Goal: Task Accomplishment & Management: Complete application form

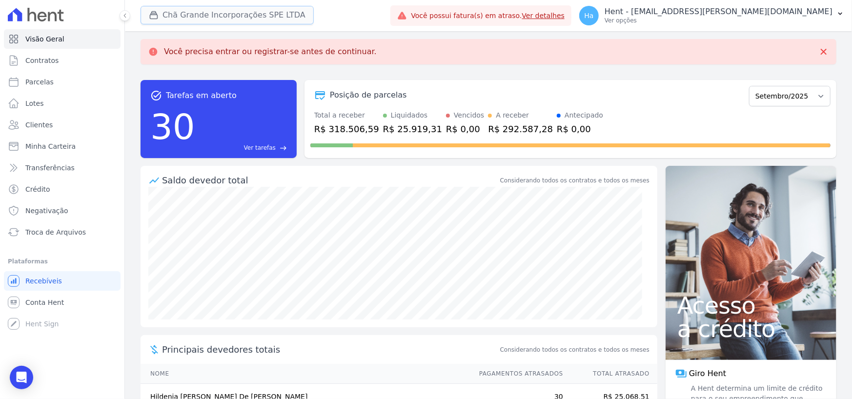
click at [253, 18] on button "Chã Grande Incorporações SPE LTDA" at bounding box center [227, 15] width 173 height 19
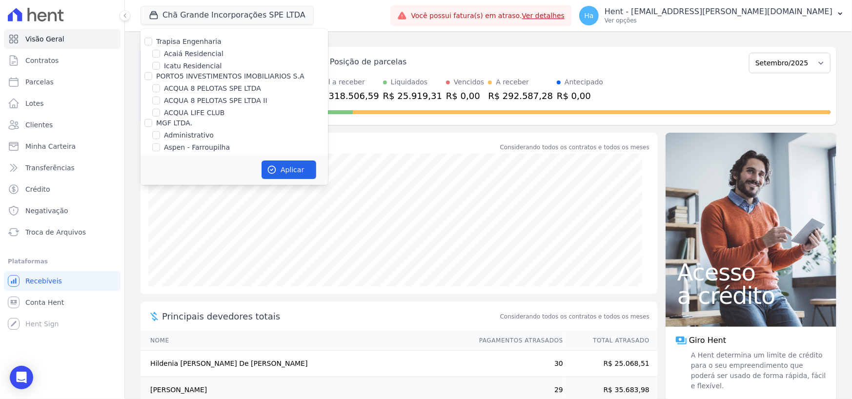
click at [386, 15] on div "Chã Grande Incorporações SPE LTDA Trapisa Engenharia Acaiá Residencial Icatu Re…" at bounding box center [264, 16] width 246 height 32
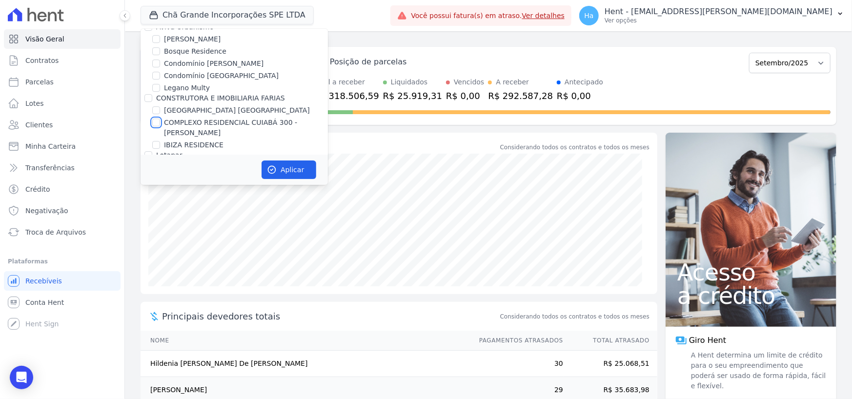
click at [156, 119] on input "COMPLEXO RESIDENCIAL CUIABÁ 300 - [PERSON_NAME]" at bounding box center [156, 123] width 8 height 8
checkbox input "true"
click at [270, 164] on button "Aplicar" at bounding box center [289, 170] width 55 height 19
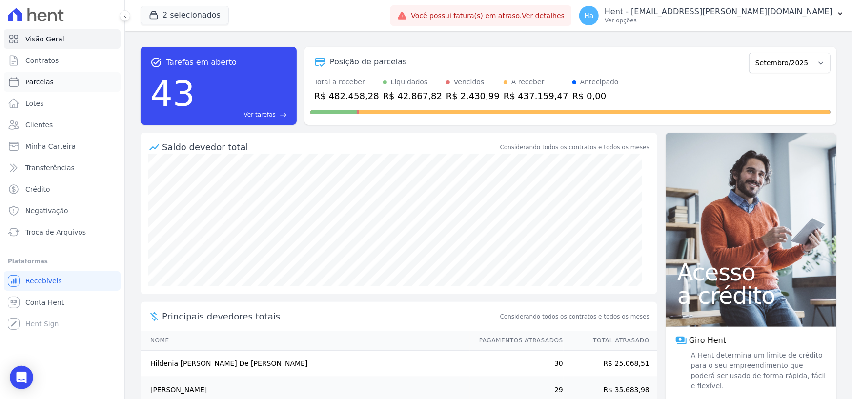
click at [33, 76] on link "Parcelas" at bounding box center [62, 82] width 117 height 20
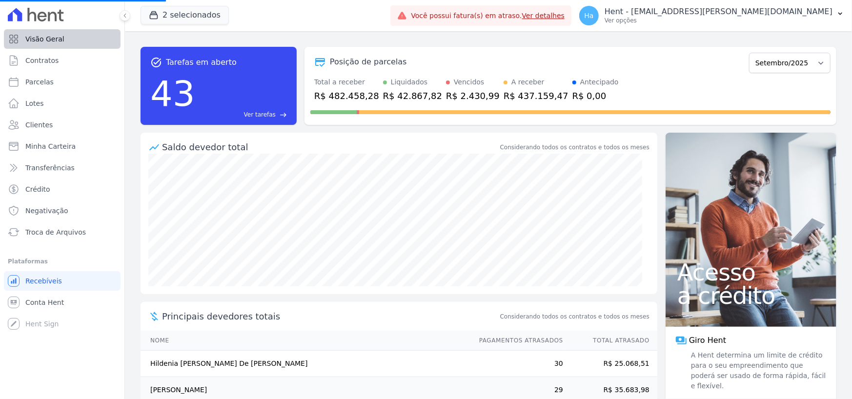
select select
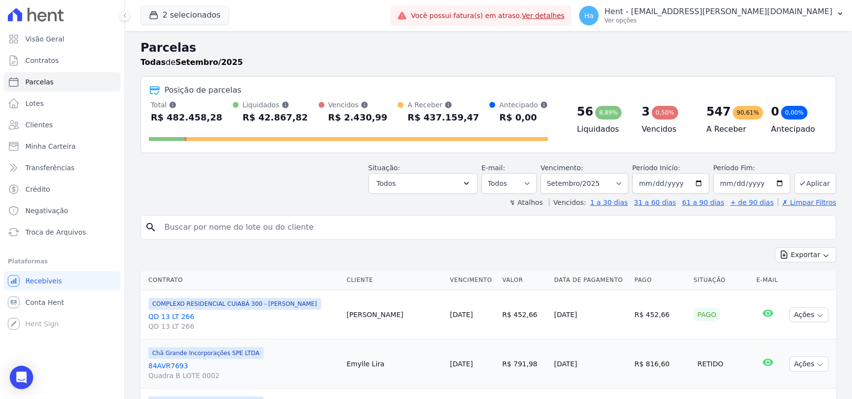
click at [253, 227] on input "search" at bounding box center [495, 228] width 673 height 20
click at [203, 222] on input "search" at bounding box center [495, 228] width 673 height 20
click at [184, 227] on input "search" at bounding box center [495, 228] width 673 height 20
type input "Khenvia"
select select
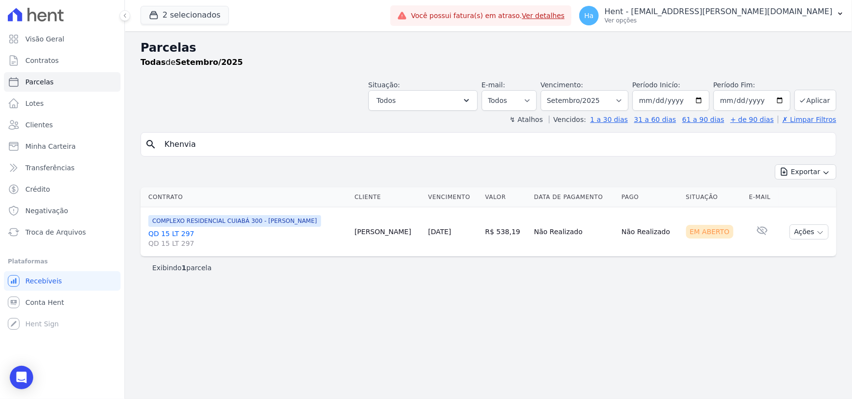
click at [465, 307] on div "Parcelas Todas de Setembro/2025 Situação: Agendado Em Aberto Pago Processando C…" at bounding box center [488, 215] width 727 height 368
drag, startPoint x: 419, startPoint y: 7, endPoint x: 205, endPoint y: 82, distance: 226.5
click at [205, 82] on div "Situação: Agendado Em Aberto Pago Processando Cancelado Vencido Transferindo De…" at bounding box center [489, 93] width 696 height 35
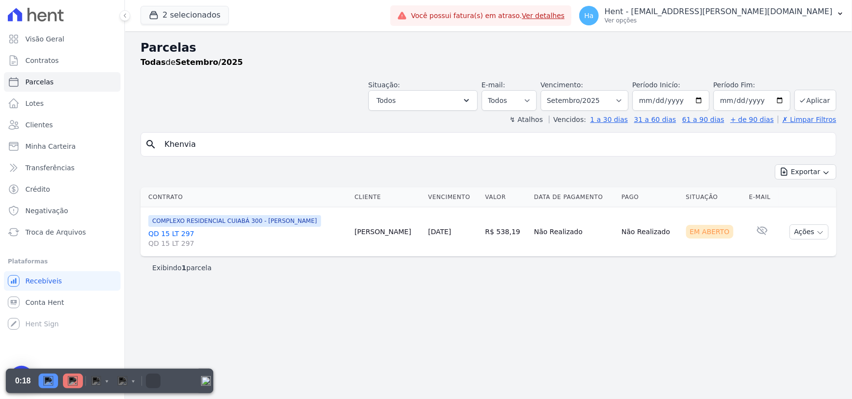
drag, startPoint x: 357, startPoint y: 290, endPoint x: 374, endPoint y: 247, distance: 46.4
click at [357, 290] on div "Parcelas Todas de Setembro/2025 Situação: Agendado Em Aberto Pago Processando C…" at bounding box center [488, 215] width 727 height 368
click at [822, 146] on input "Khenvia" at bounding box center [495, 145] width 673 height 20
click at [476, 101] on button "Todos" at bounding box center [422, 100] width 109 height 20
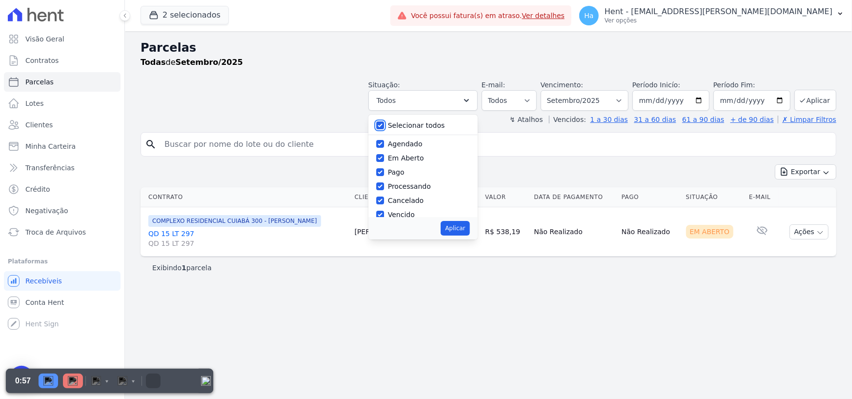
click at [384, 122] on input "Selecionar todos" at bounding box center [380, 125] width 8 height 8
checkbox input "false"
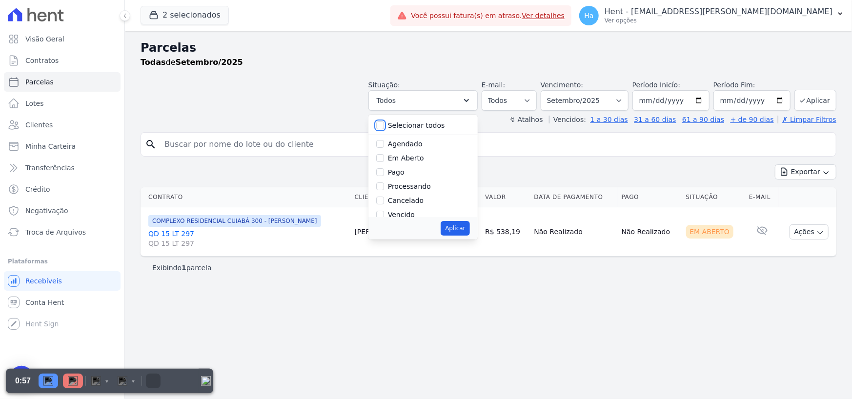
checkbox input "false"
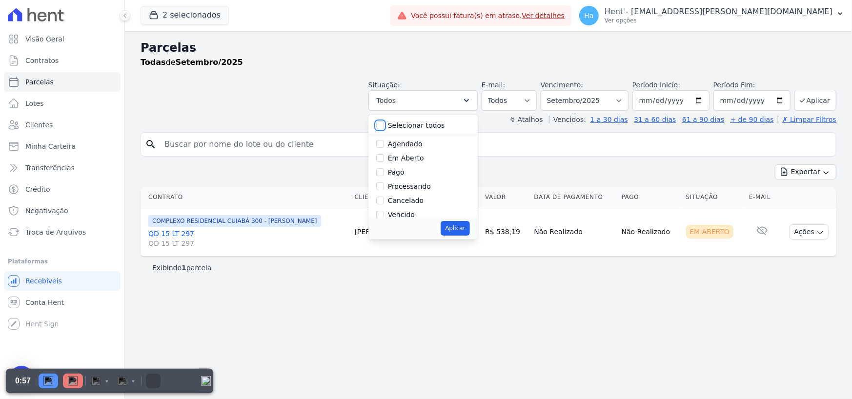
checkbox input "false"
click at [384, 142] on input "Agendado" at bounding box center [380, 144] width 8 height 8
checkbox input "true"
click at [469, 230] on button "Aplicar" at bounding box center [455, 228] width 29 height 15
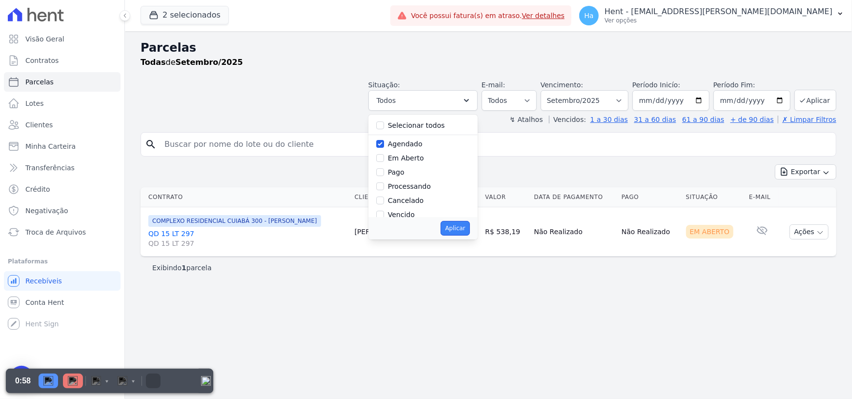
select select "scheduled"
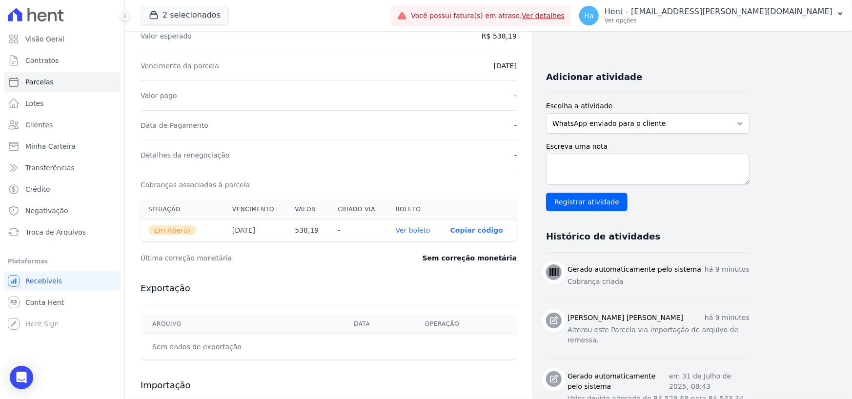
scroll to position [70, 0]
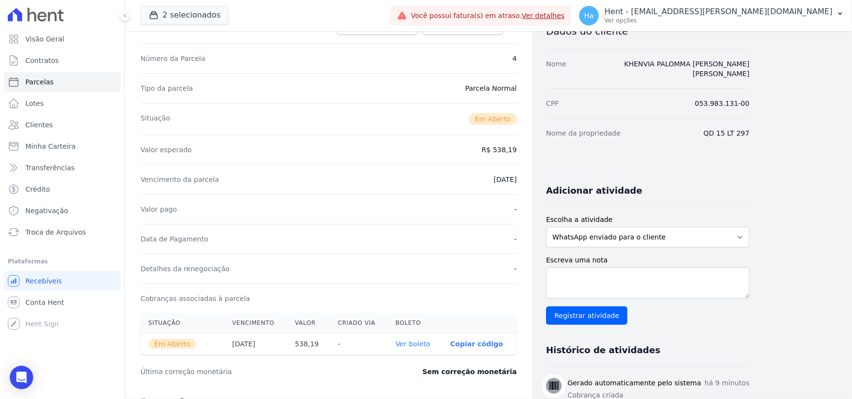
select select "default"
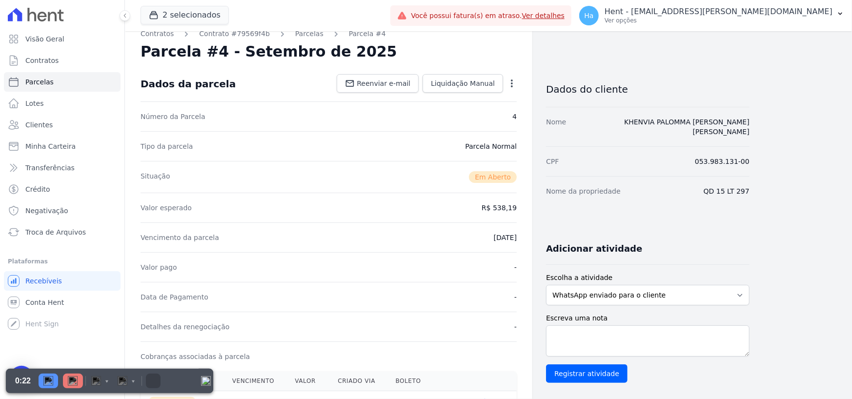
scroll to position [0, 0]
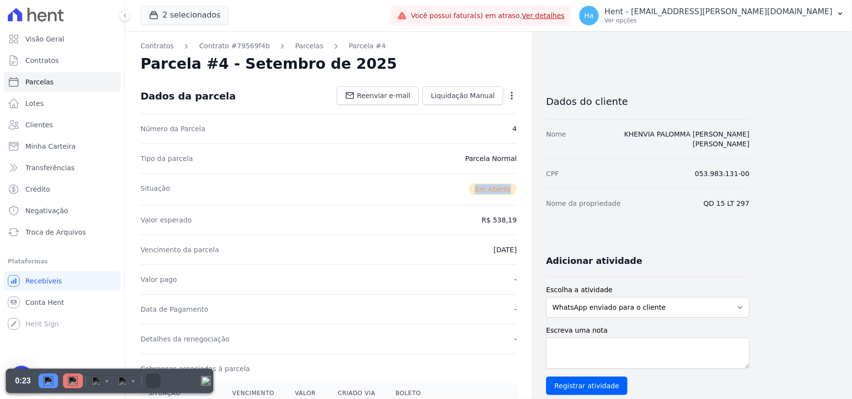
drag, startPoint x: 474, startPoint y: 194, endPoint x: 515, endPoint y: 191, distance: 41.6
click at [515, 191] on div "Em Aberto" at bounding box center [493, 189] width 48 height 12
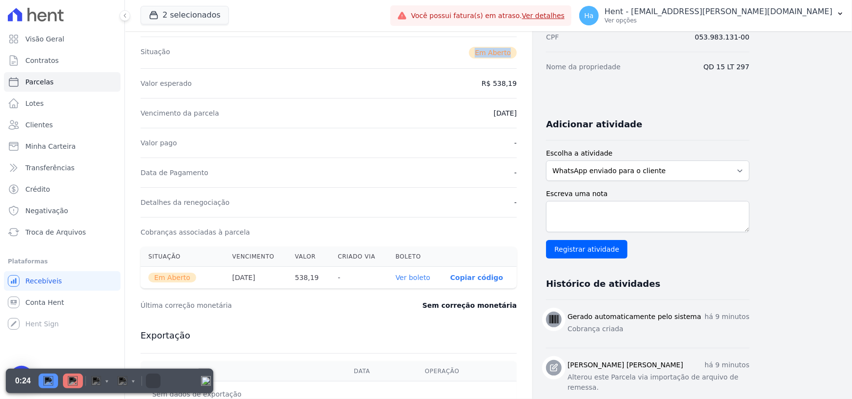
scroll to position [146, 0]
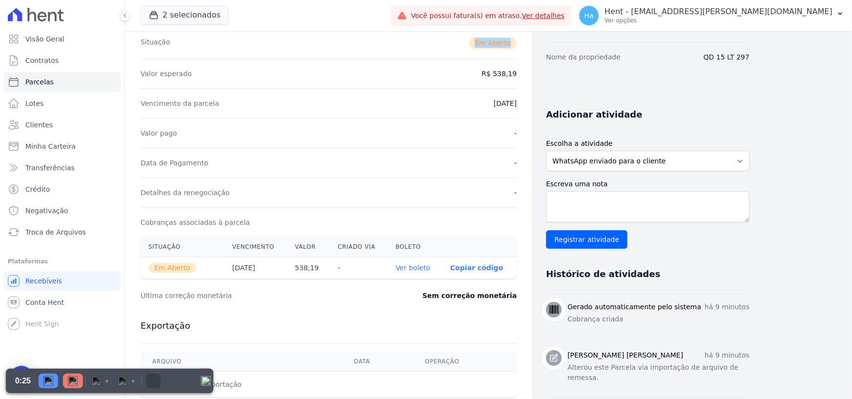
drag, startPoint x: 486, startPoint y: 101, endPoint x: 504, endPoint y: 104, distance: 18.3
click at [504, 104] on dd "[DATE]" at bounding box center [505, 104] width 23 height 10
drag, startPoint x: 398, startPoint y: 266, endPoint x: 437, endPoint y: 267, distance: 39.5
click at [437, 267] on th "Ver boleto" at bounding box center [415, 268] width 55 height 22
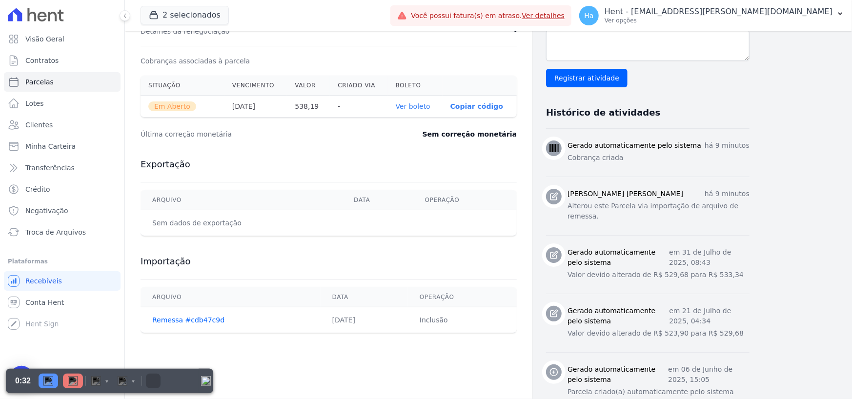
scroll to position [314, 0]
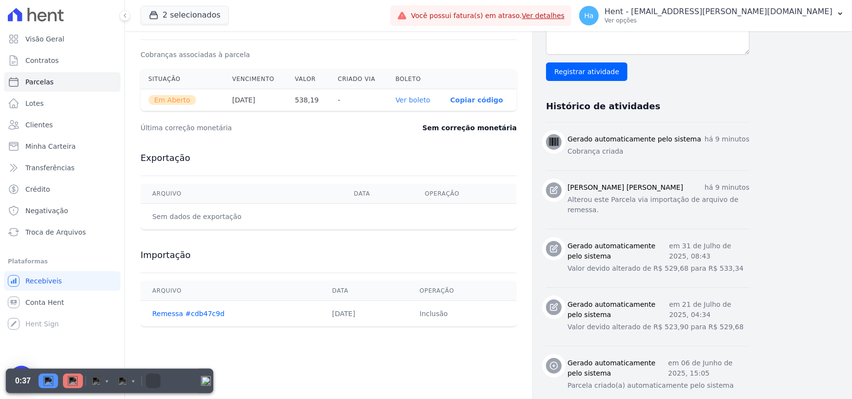
drag, startPoint x: 354, startPoint y: 312, endPoint x: 311, endPoint y: 314, distance: 43.0
click at [321, 314] on td "04/09/2025" at bounding box center [364, 314] width 87 height 26
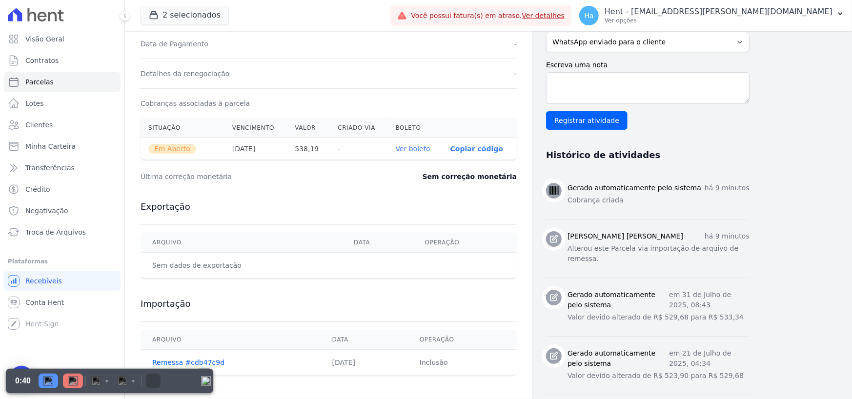
scroll to position [217, 0]
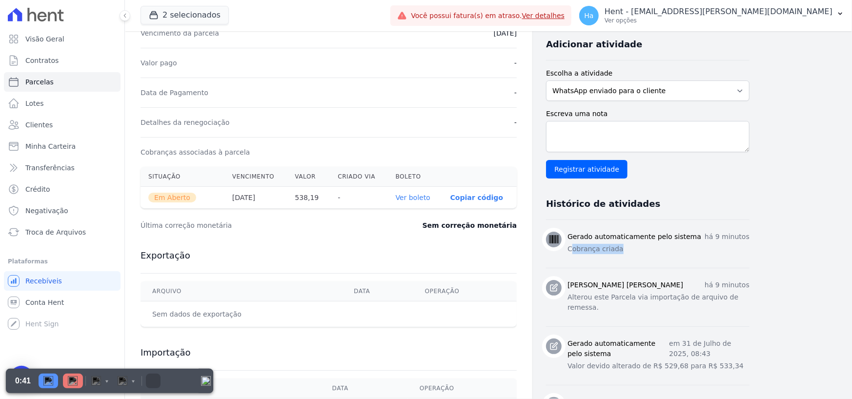
drag, startPoint x: 629, startPoint y: 244, endPoint x: 571, endPoint y: 245, distance: 58.1
click at [571, 245] on div "Gerado automaticamente pelo sistema há 9 minutos Cobrança criada" at bounding box center [658, 244] width 182 height 24
drag, startPoint x: 745, startPoint y: 291, endPoint x: 638, endPoint y: 293, distance: 107.8
click at [644, 298] on li "SHIRLEY VANESSA SOUSA ALVES há 9 minutos Alterou este Parcela via importação de…" at bounding box center [647, 297] width 203 height 59
drag, startPoint x: 641, startPoint y: 238, endPoint x: 558, endPoint y: 230, distance: 83.8
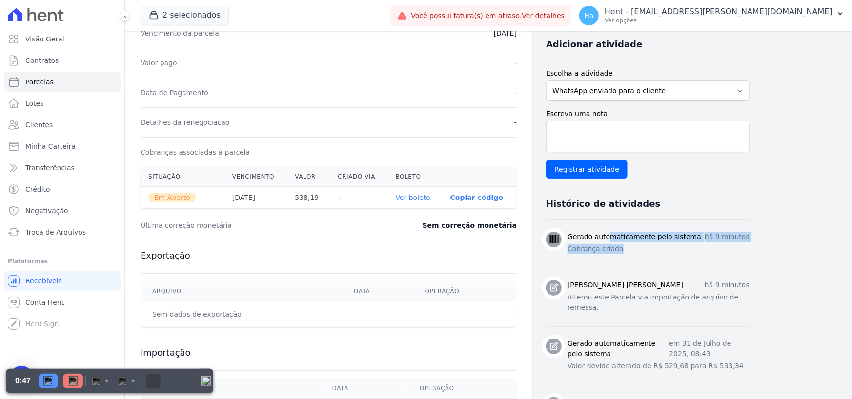
click at [558, 232] on div "Gerado automaticamente pelo sistema há 9 minutos Cobrança criada" at bounding box center [647, 244] width 203 height 24
click at [321, 255] on h3 "Exportação" at bounding box center [329, 256] width 376 height 12
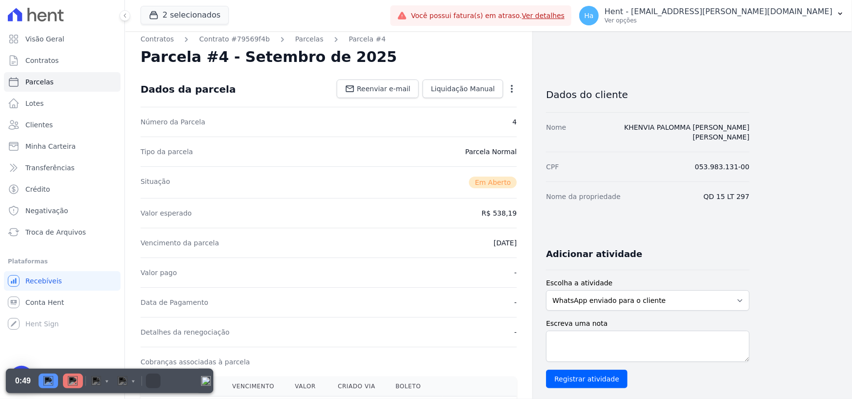
scroll to position [0, 0]
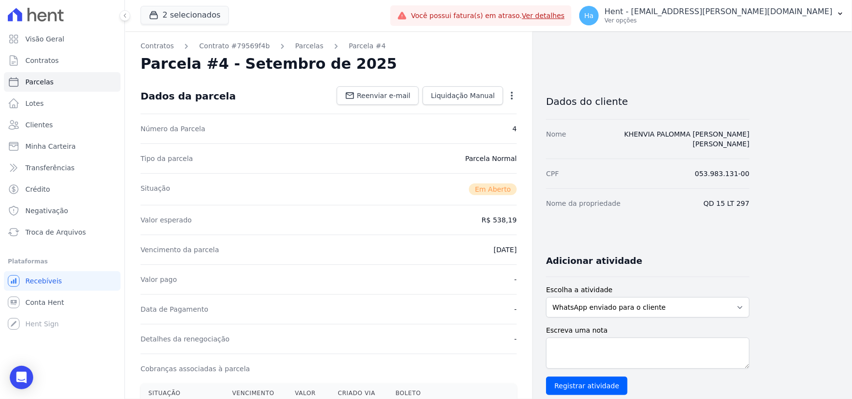
select select "default"
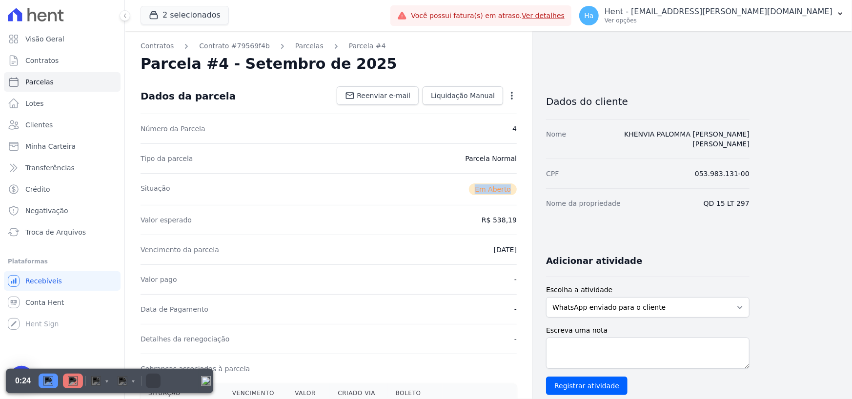
drag, startPoint x: 473, startPoint y: 190, endPoint x: 522, endPoint y: 191, distance: 49.3
click at [522, 191] on div "Contratos Contrato #79569f4b Parcelas Parcela #4 Parcela #4 - Setembro de 2025 …" at bounding box center [328, 378] width 407 height 695
drag, startPoint x: 476, startPoint y: 253, endPoint x: 477, endPoint y: 267, distance: 13.7
click at [512, 254] on div "Vencimento da parcela 10/09/2025" at bounding box center [329, 250] width 376 height 30
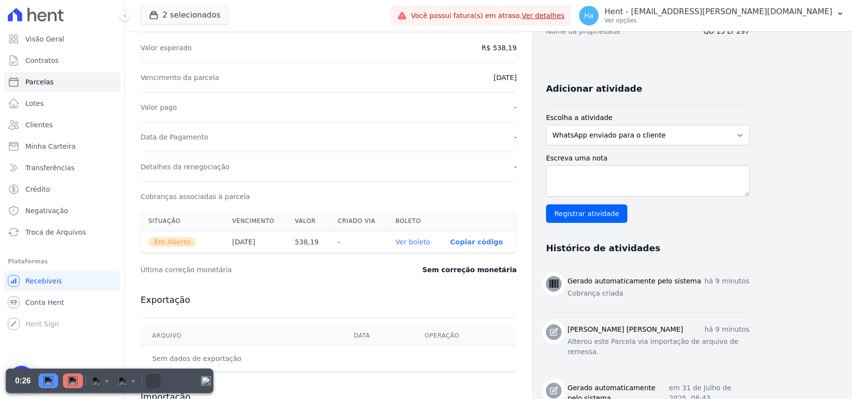
scroll to position [195, 0]
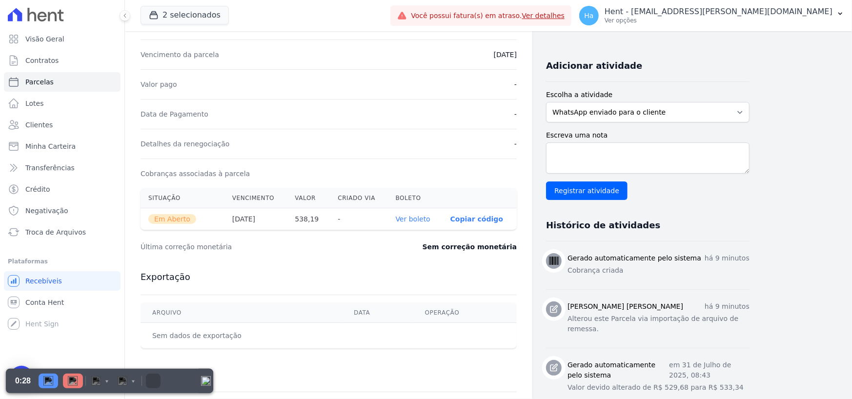
drag, startPoint x: 384, startPoint y: 217, endPoint x: 439, endPoint y: 223, distance: 55.0
click at [439, 223] on tr "Em Aberto 10/09/2025 538,19 - Ver boleto 00190.00009 03351.033000 00671.392173 …" at bounding box center [329, 219] width 376 height 22
click at [398, 248] on div "Sem correção monetária" at bounding box center [444, 247] width 146 height 10
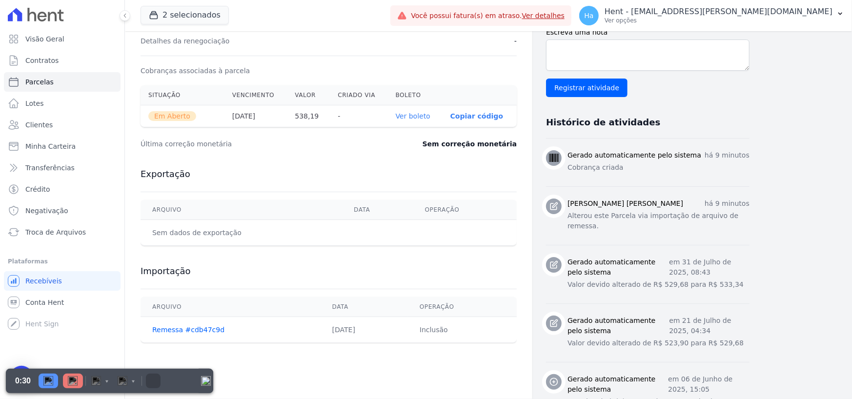
scroll to position [314, 0]
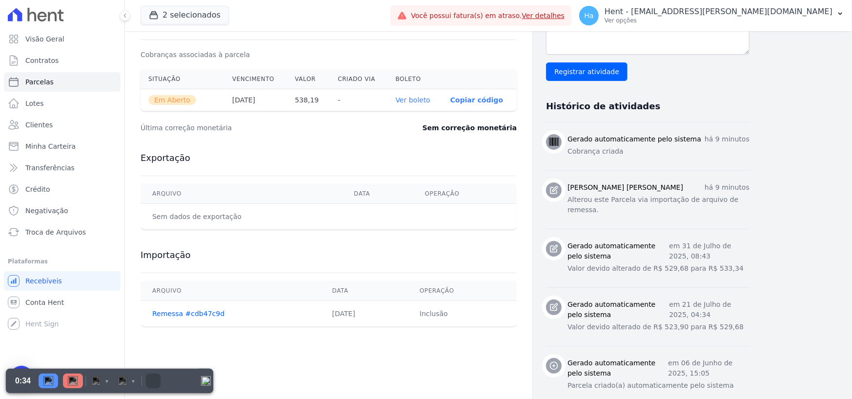
drag, startPoint x: 353, startPoint y: 320, endPoint x: 307, endPoint y: 317, distance: 45.4
click at [321, 317] on td "04/09/2025" at bounding box center [364, 314] width 87 height 26
click at [463, 337] on div "Contratos Contrato #79569f4b Parcelas Parcela #4 Parcela #4 - Setembro de 2025 …" at bounding box center [328, 64] width 407 height 695
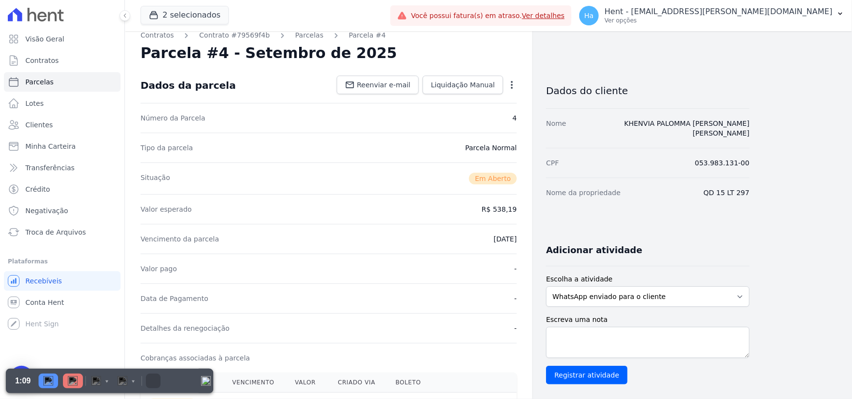
scroll to position [0, 0]
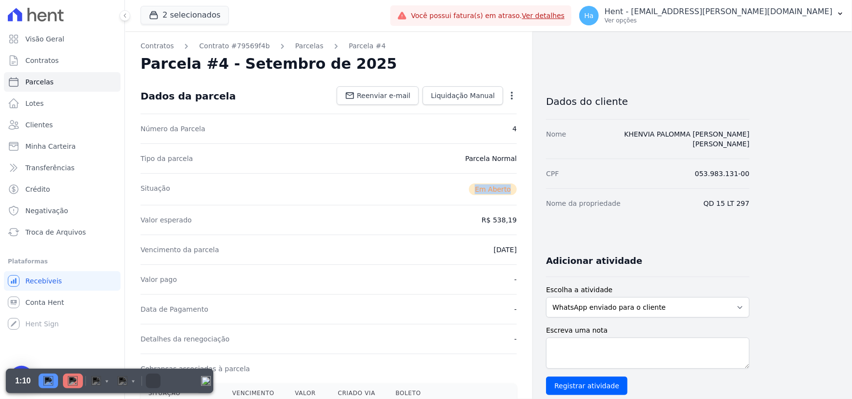
drag, startPoint x: 474, startPoint y: 189, endPoint x: 533, endPoint y: 191, distance: 58.6
click at [533, 191] on div "Contratos Contrato #79569f4b Parcelas Parcela #4 Parcela #4 - Setembro de 2025 …" at bounding box center [437, 378] width 624 height 695
click at [424, 245] on div "Vencimento da parcela 10/09/2025" at bounding box center [329, 250] width 376 height 30
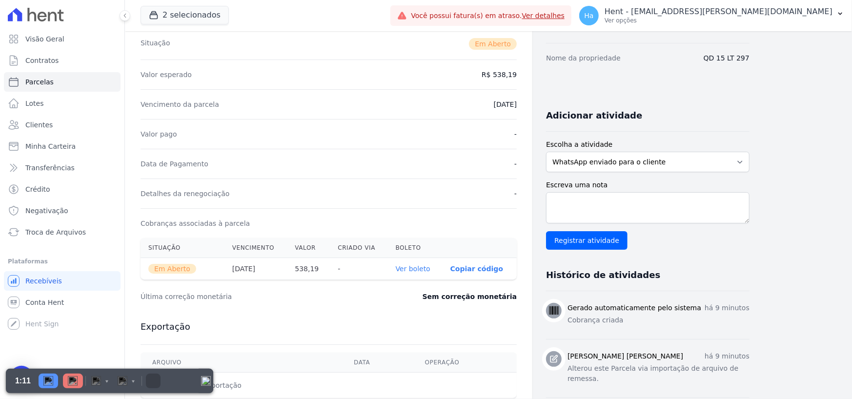
scroll to position [146, 0]
drag, startPoint x: 384, startPoint y: 269, endPoint x: 430, endPoint y: 269, distance: 45.9
click at [430, 269] on tr "Em Aberto 10/09/2025 538,19 - Ver boleto 00190.00009 03351.033000 00671.392173 …" at bounding box center [329, 268] width 376 height 22
click at [413, 306] on div "Última correção monetária Sem correção monetária" at bounding box center [329, 295] width 376 height 29
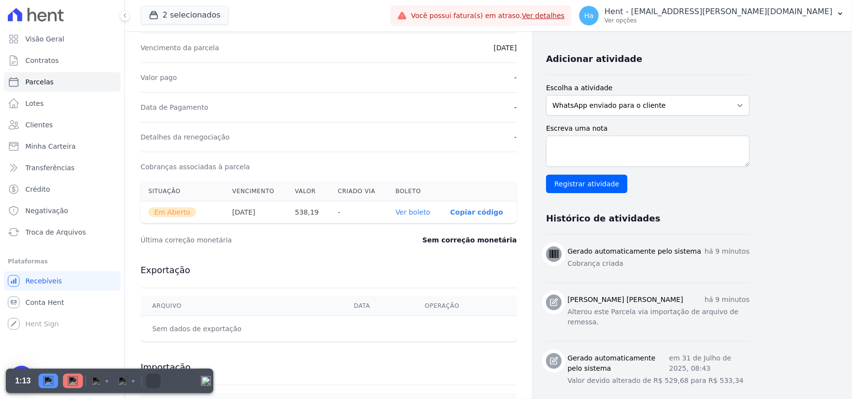
scroll to position [314, 0]
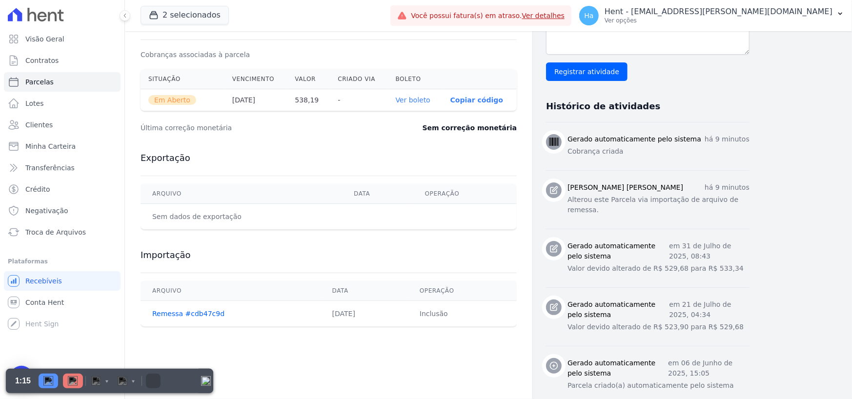
drag, startPoint x: 302, startPoint y: 315, endPoint x: 354, endPoint y: 323, distance: 52.9
click at [353, 315] on td "04/09/2025" at bounding box center [364, 314] width 87 height 26
click at [375, 345] on div "Contratos Contrato #79569f4b Parcelas Parcela #4 Parcela #4 - Setembro de 2025 …" at bounding box center [328, 64] width 407 height 695
click at [72, 383] on img at bounding box center [73, 381] width 10 height 10
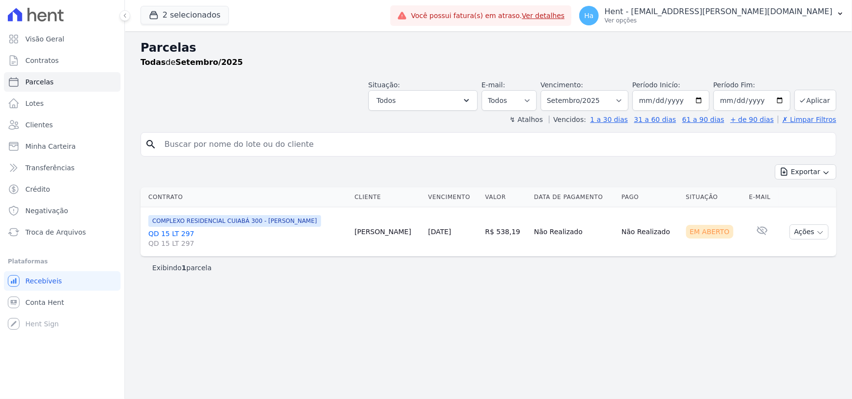
select select "default"
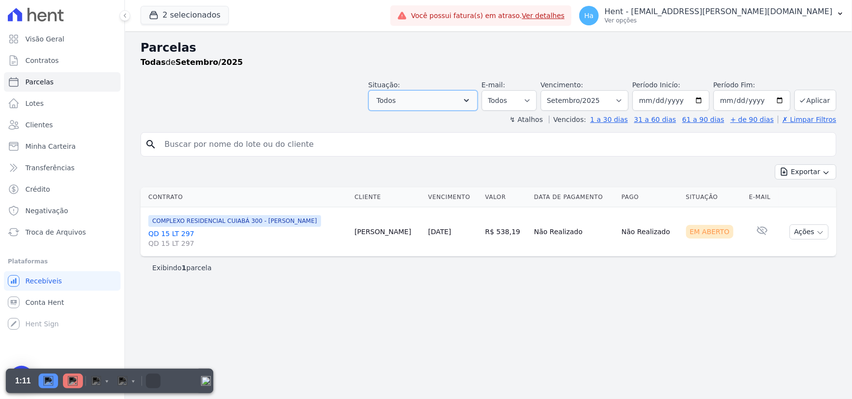
click at [471, 103] on icon "button" at bounding box center [467, 101] width 10 height 10
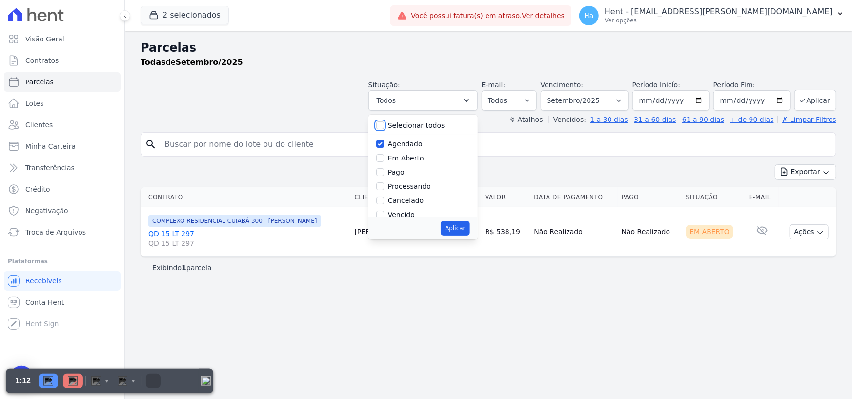
click at [384, 123] on input "Selecionar todos" at bounding box center [380, 125] width 8 height 8
checkbox input "true"
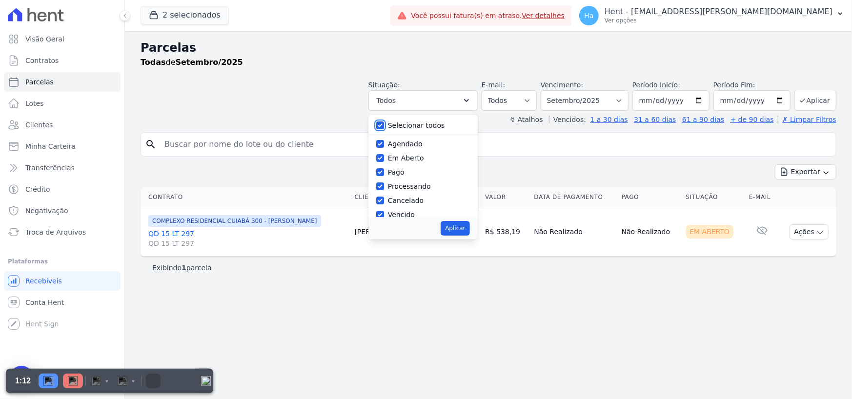
checkbox input "true"
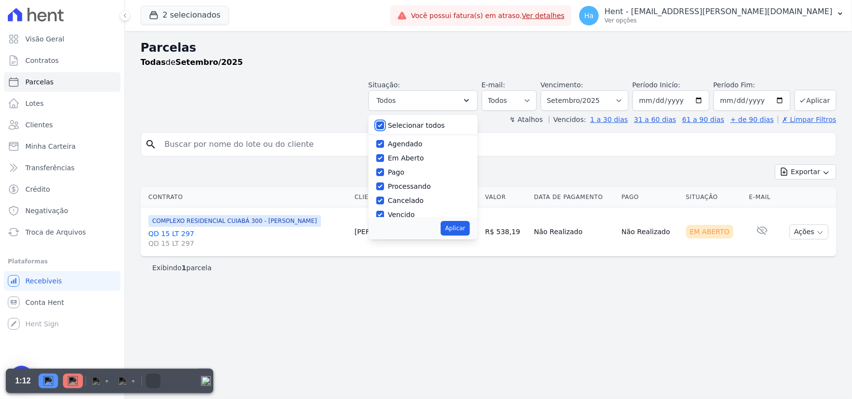
checkbox input "true"
click at [469, 224] on button "Aplicar" at bounding box center [455, 228] width 29 height 15
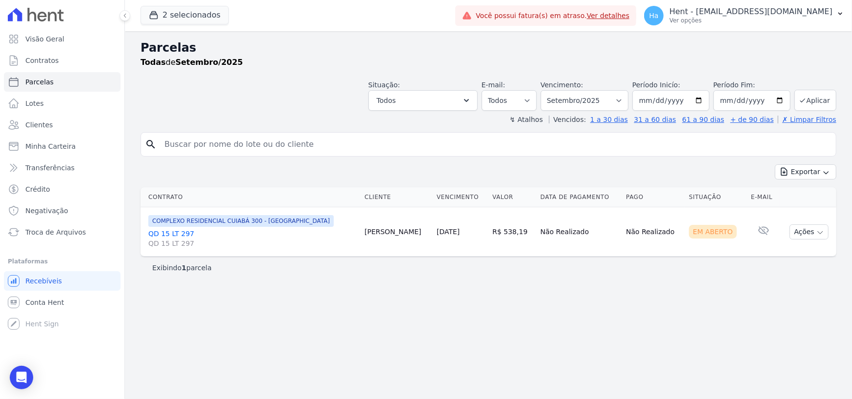
click at [439, 274] on div "Exibindo 1 parcela" at bounding box center [489, 268] width 696 height 22
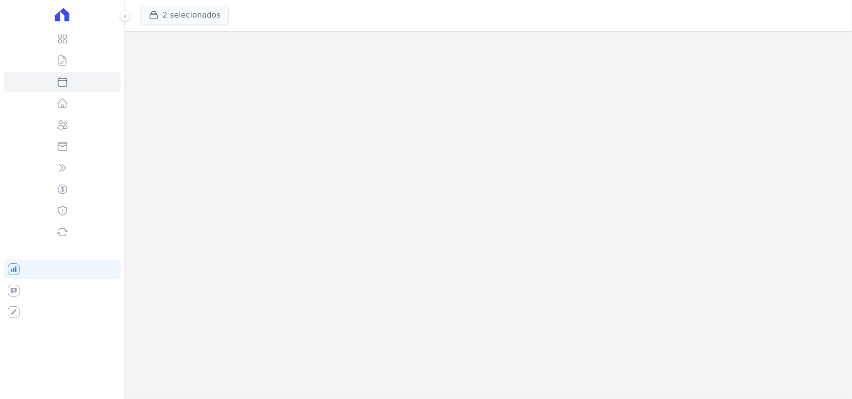
select select
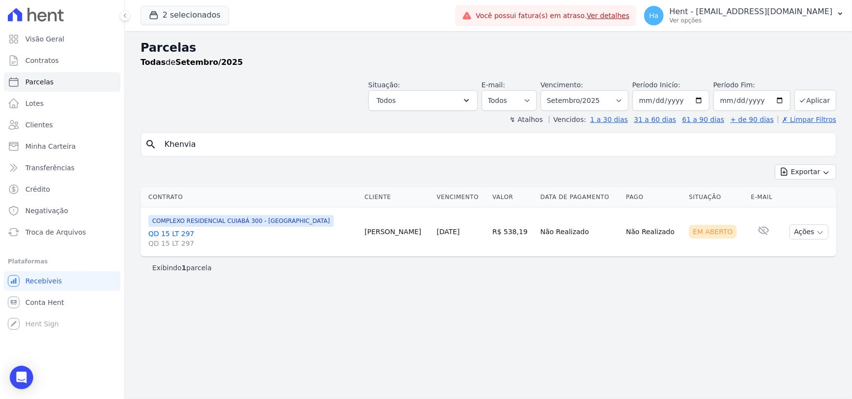
select select "default"
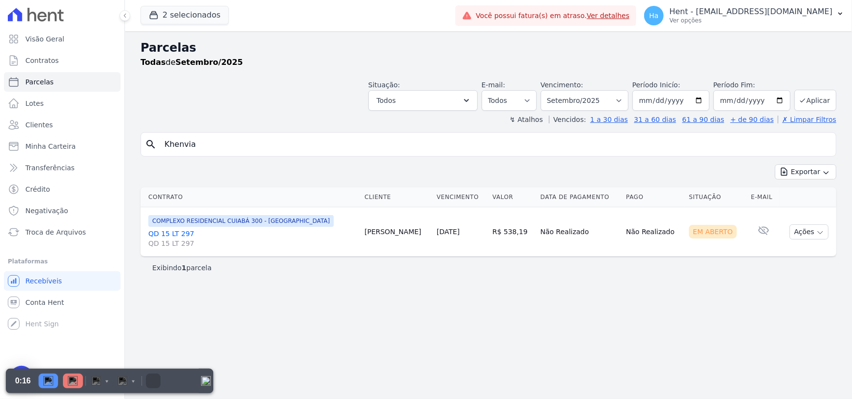
drag, startPoint x: 690, startPoint y: 235, endPoint x: 725, endPoint y: 236, distance: 34.6
click at [725, 236] on div "Em Aberto" at bounding box center [713, 232] width 48 height 14
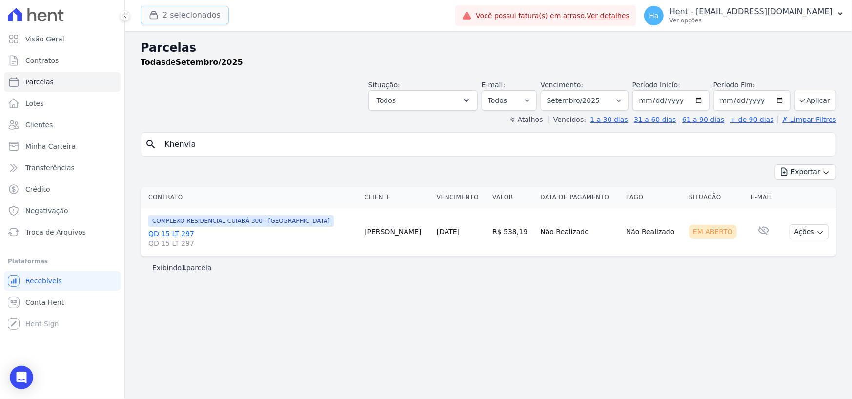
click at [203, 16] on button "2 selecionados" at bounding box center [185, 15] width 88 height 19
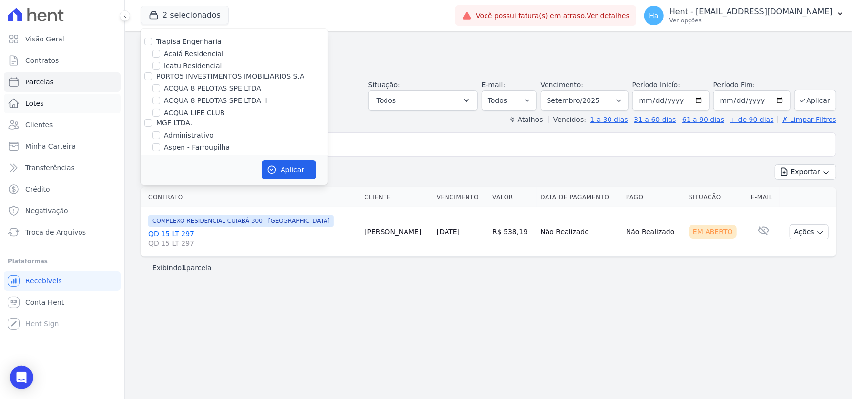
scroll to position [5943, 0]
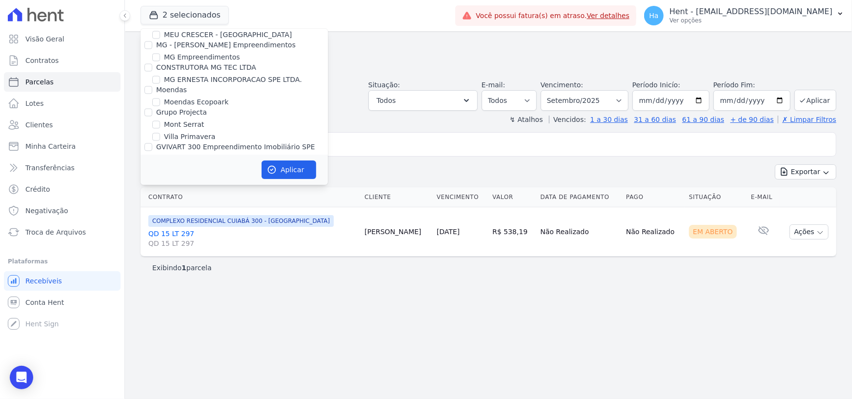
click at [148, 221] on input "MUNTE CONSTRUTORA E INCORPORADORA LTDA" at bounding box center [148, 225] width 8 height 8
checkbox input "true"
drag, startPoint x: 273, startPoint y: 171, endPoint x: 254, endPoint y: 179, distance: 20.6
click at [273, 171] on icon "button" at bounding box center [272, 170] width 10 height 10
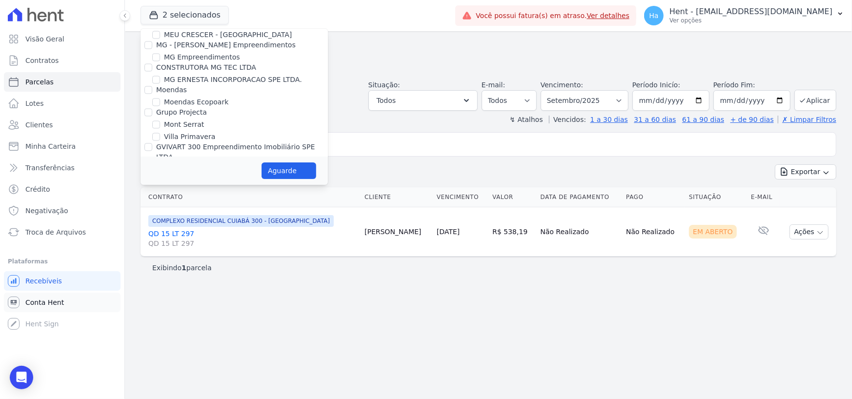
select select
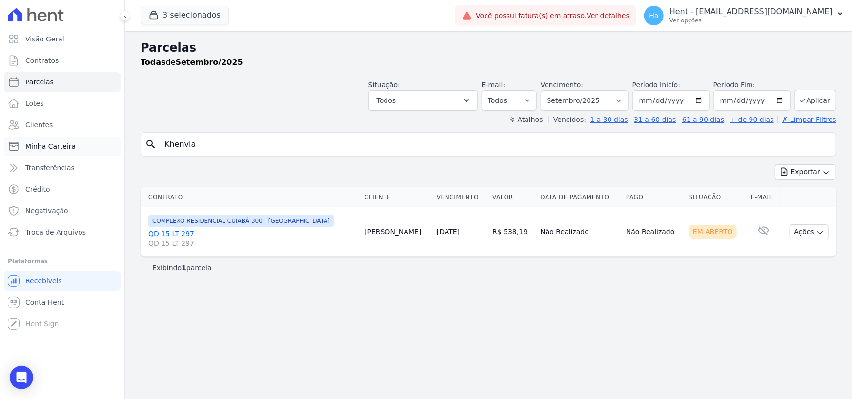
drag, startPoint x: 200, startPoint y: 150, endPoint x: 112, endPoint y: 138, distance: 88.6
click at [113, 138] on div "Visão Geral Contratos Parcelas Lotes Clientes Minha Carteira Transferências Cré…" at bounding box center [426, 199] width 852 height 399
type input "308"
select select
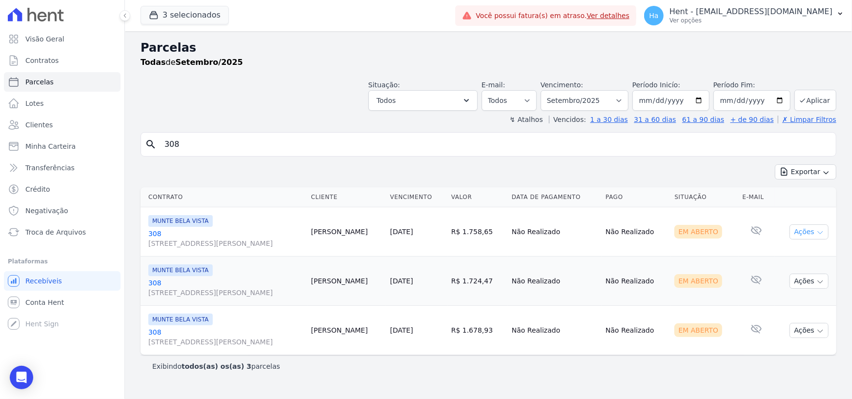
click at [815, 232] on button "Ações" at bounding box center [808, 231] width 39 height 15
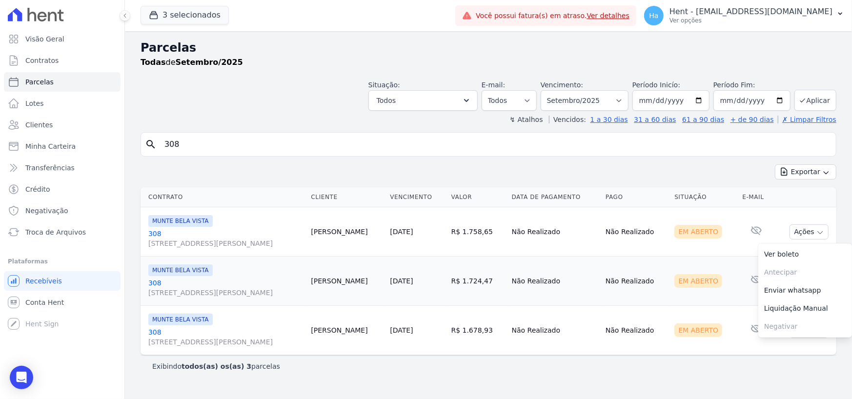
click at [727, 183] on div "Contrato Cliente Vencimento Valor Data de Pagamento Pago Situação E-mail MUNTE …" at bounding box center [488, 271] width 727 height 176
click at [822, 279] on icon "button" at bounding box center [820, 282] width 8 height 8
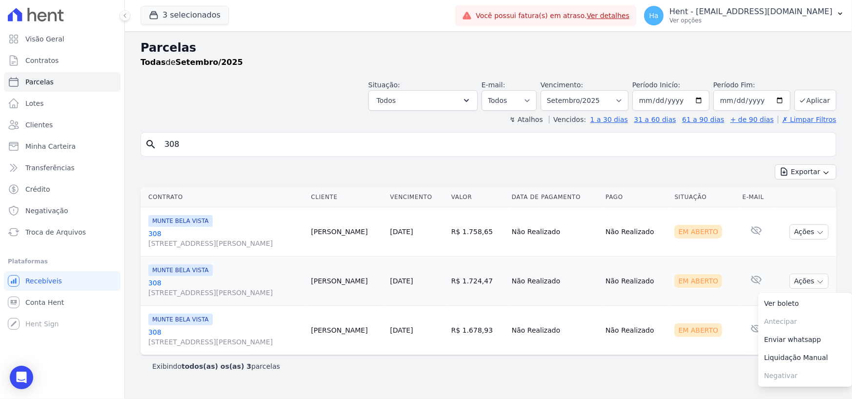
click at [849, 259] on div "Contrato Cliente Vencimento Valor Data de Pagamento Pago Situação E-mail MUNTE …" at bounding box center [488, 271] width 727 height 176
click at [814, 334] on button "Ações" at bounding box center [808, 330] width 39 height 15
click at [814, 272] on td "Ações Ver boleto Antecipar Antecipação não disponível Enviar whatsapp Registrar…" at bounding box center [805, 281] width 62 height 49
click at [150, 331] on link "308 Avenida Brigadeiro Faria Lima, 1306, 4 andar, Pinheiros" at bounding box center [225, 337] width 155 height 20
click at [155, 282] on link "308 Avenida Brigadeiro Faria Lima, 1306, 4 andar, Pinheiros" at bounding box center [225, 288] width 155 height 20
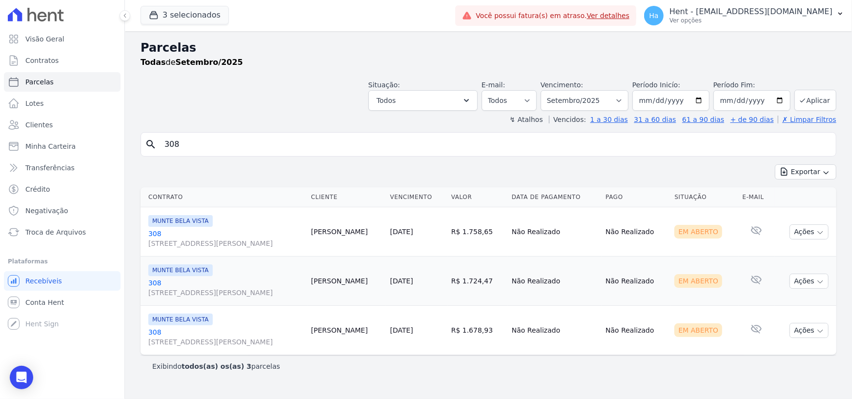
click at [155, 233] on link "308 Avenida Brigadeiro Faria Lima, 1306, 4 andar, Pinheiros" at bounding box center [225, 239] width 155 height 20
drag, startPoint x: 189, startPoint y: 146, endPoint x: 140, endPoint y: 145, distance: 48.8
click at [141, 145] on div "search 308" at bounding box center [489, 144] width 696 height 24
type input "710,"
select select
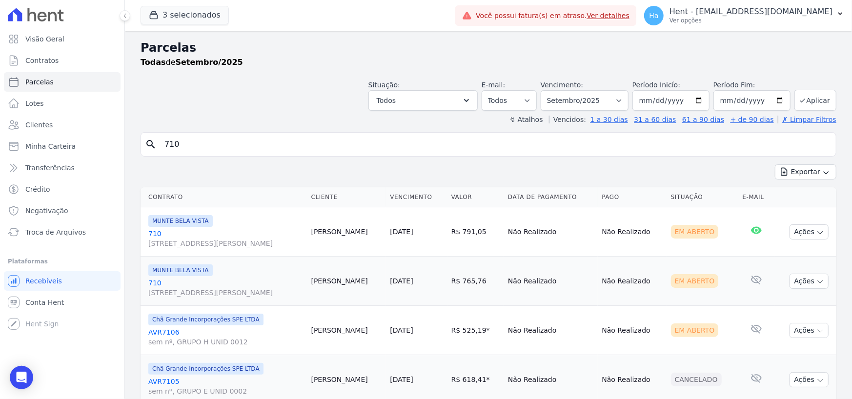
click at [208, 151] on input "710" at bounding box center [495, 145] width 673 height 20
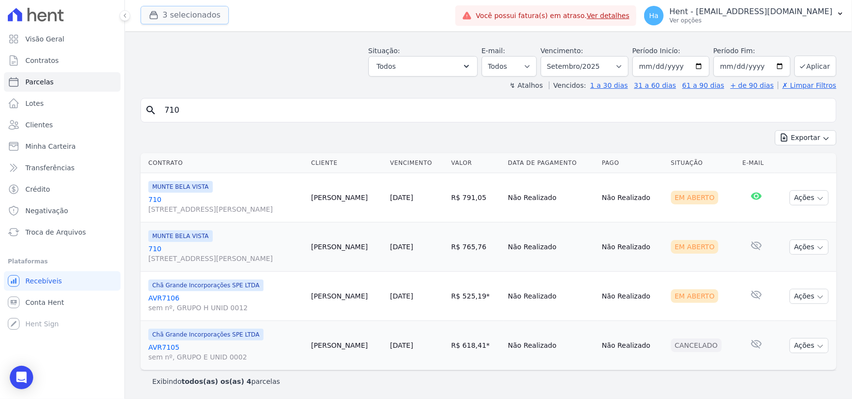
click at [184, 20] on button "3 selecionados" at bounding box center [185, 15] width 88 height 19
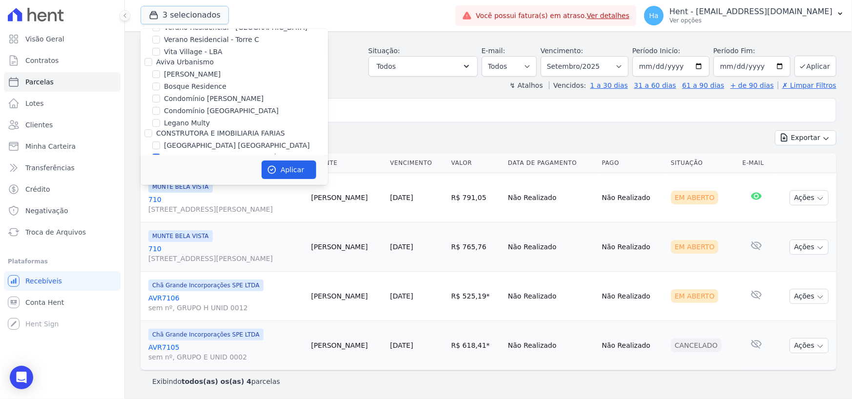
scroll to position [2000, 0]
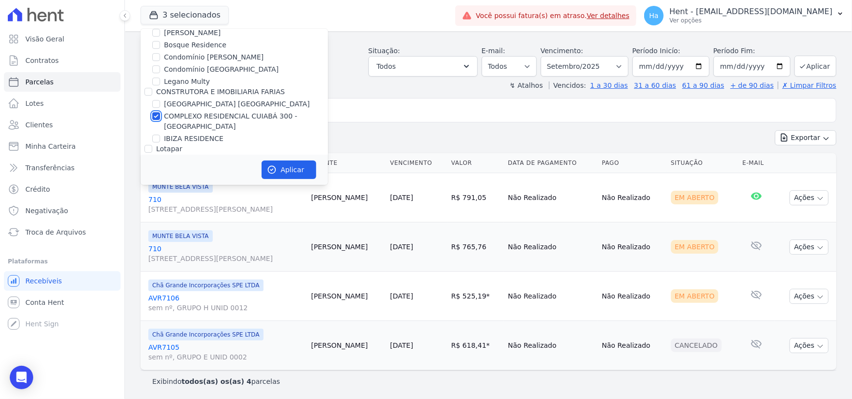
click at [154, 112] on input "COMPLEXO RESIDENCIAL CUIABÁ 300 - [GEOGRAPHIC_DATA]" at bounding box center [156, 116] width 8 height 8
checkbox input "false"
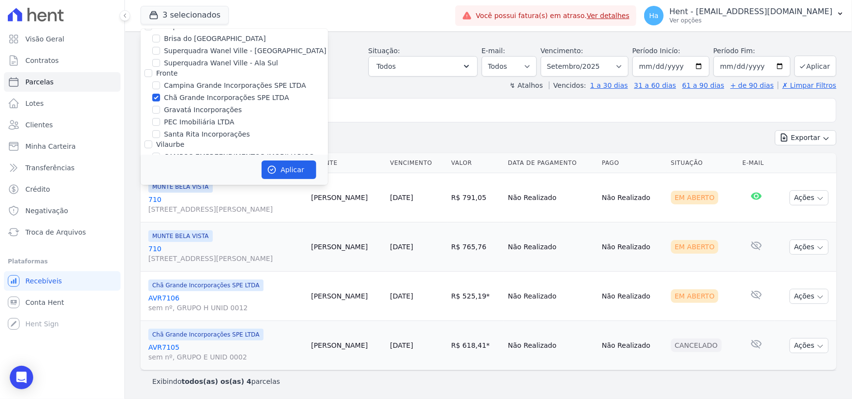
scroll to position [2391, 0]
click at [156, 91] on input "Chã Grande Incorporações SPE LTDA" at bounding box center [156, 95] width 8 height 8
checkbox input "false"
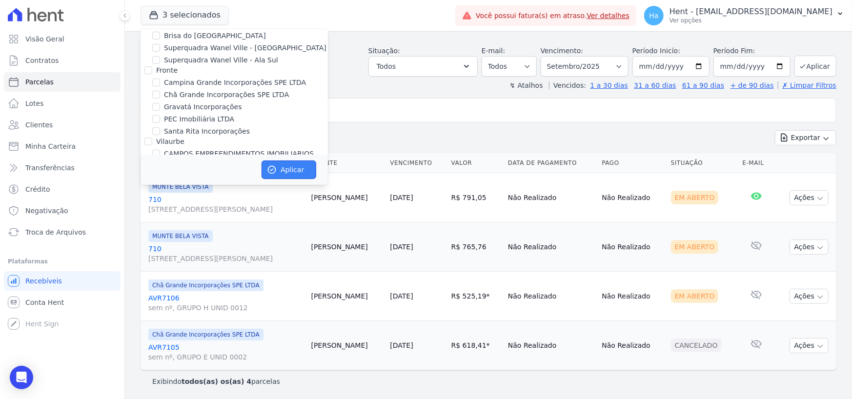
click at [283, 172] on button "Aplicar" at bounding box center [289, 170] width 55 height 19
select select
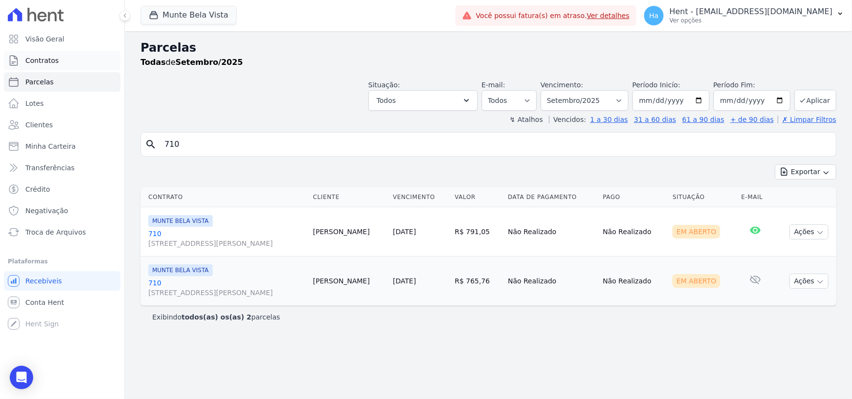
click at [44, 56] on span "Contratos" at bounding box center [41, 61] width 33 height 10
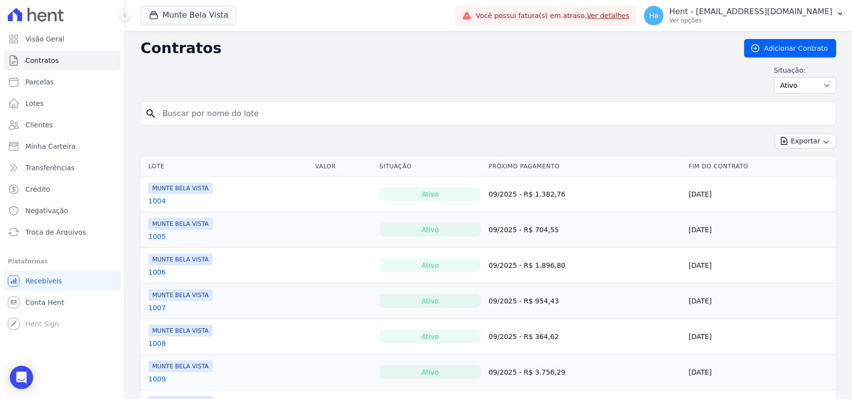
click at [610, 67] on div "Situação: Ativo Todos Pausado Distratado Rascunho Expirado Encerrado" at bounding box center [489, 79] width 696 height 28
click at [210, 17] on button "Munte Bela Vista" at bounding box center [189, 15] width 96 height 19
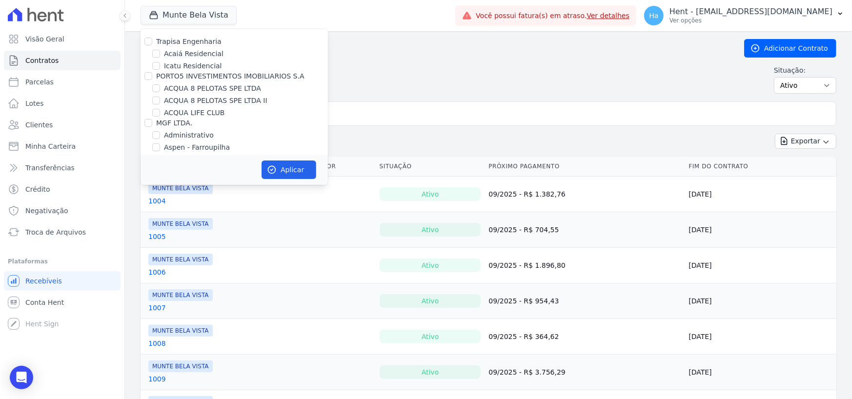
scroll to position [1697, 0]
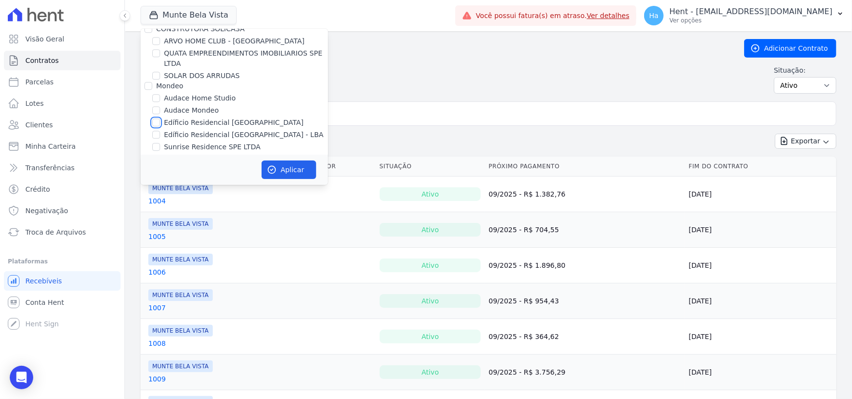
click at [152, 119] on input "Edíficio Residencial [GEOGRAPHIC_DATA]" at bounding box center [156, 123] width 8 height 8
checkbox input "true"
click at [157, 131] on input "Edíficio Residencial [GEOGRAPHIC_DATA] - LBA" at bounding box center [156, 135] width 8 height 8
checkbox input "true"
click at [297, 177] on button "Aplicar" at bounding box center [289, 170] width 55 height 19
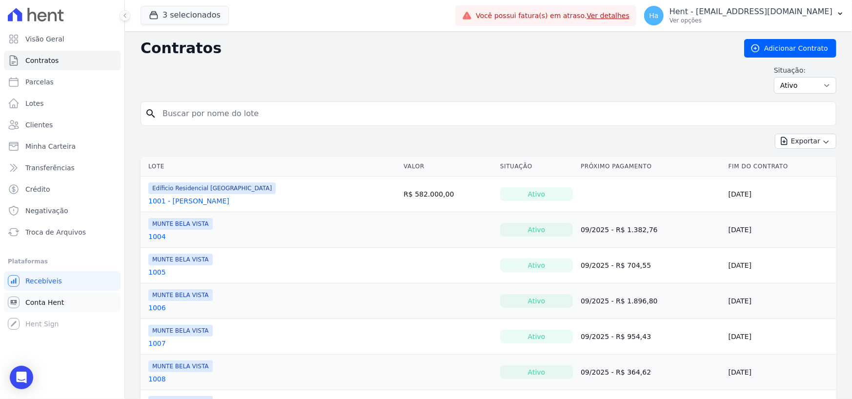
click at [50, 302] on span "Conta Hent" at bounding box center [44, 303] width 39 height 10
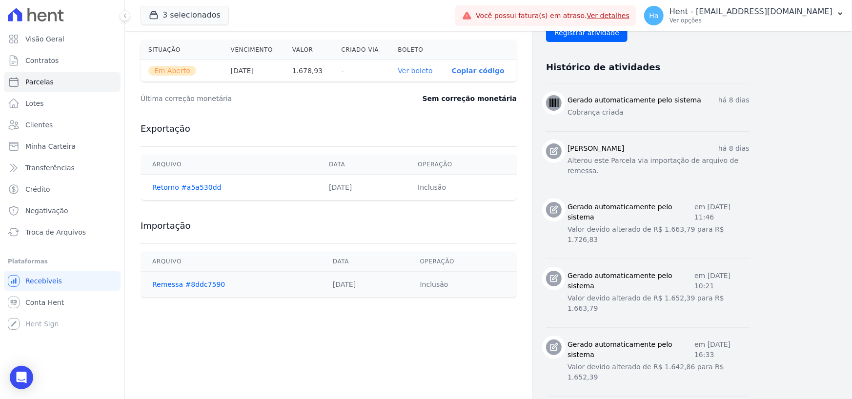
scroll to position [372, 0]
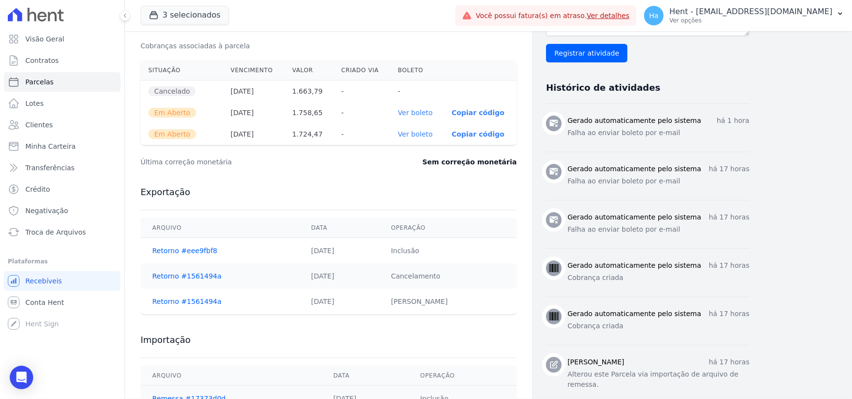
scroll to position [244, 0]
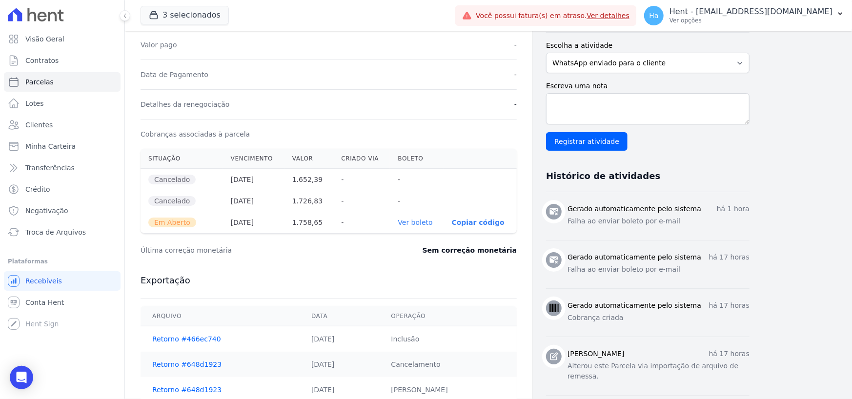
scroll to position [293, 0]
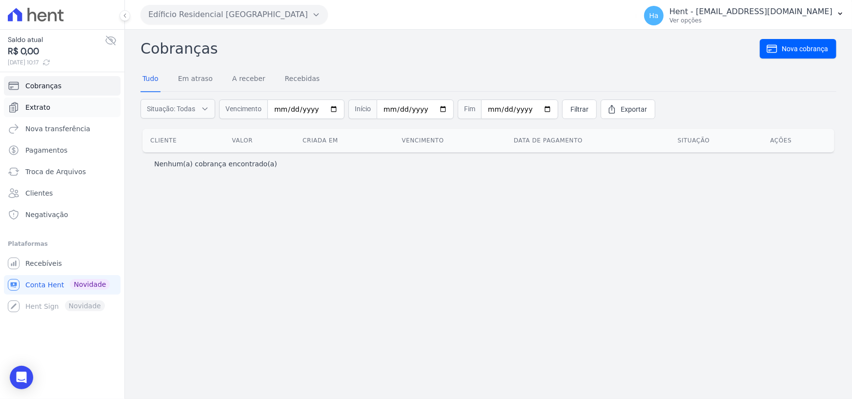
click at [46, 104] on span "Extrato" at bounding box center [37, 107] width 25 height 10
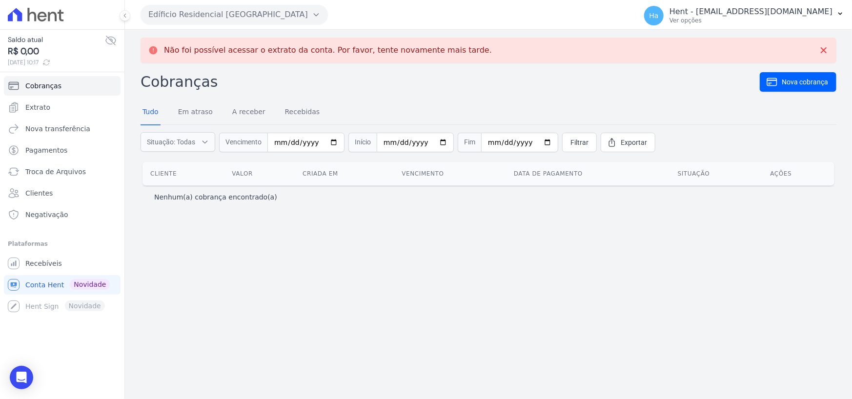
click at [316, 17] on icon "button" at bounding box center [316, 15] width 8 height 8
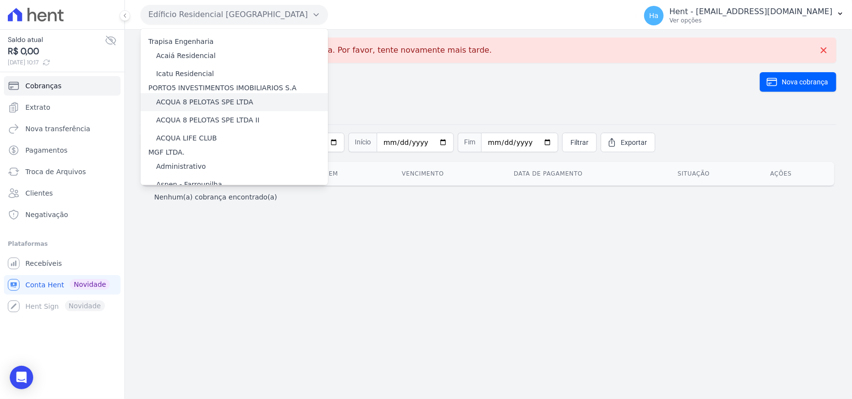
scroll to position [2268, 0]
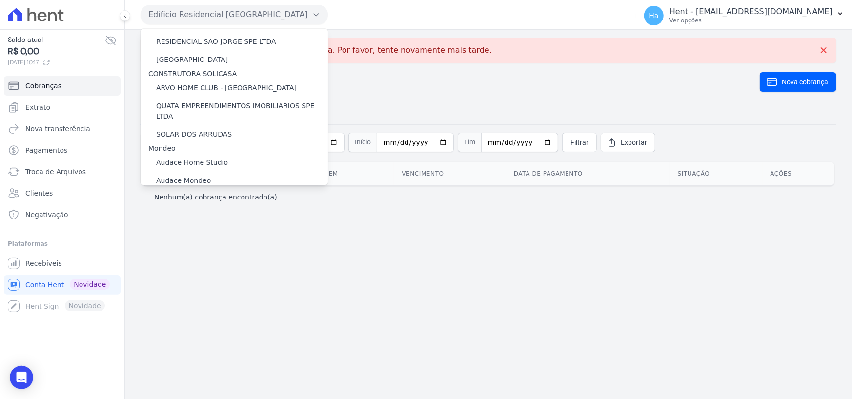
click at [230, 212] on label "Edíficio Residencial [GEOGRAPHIC_DATA] - LBA" at bounding box center [236, 217] width 160 height 10
click at [0, 0] on input "Edíficio Residencial [GEOGRAPHIC_DATA] - LBA" at bounding box center [0, 0] width 0 height 0
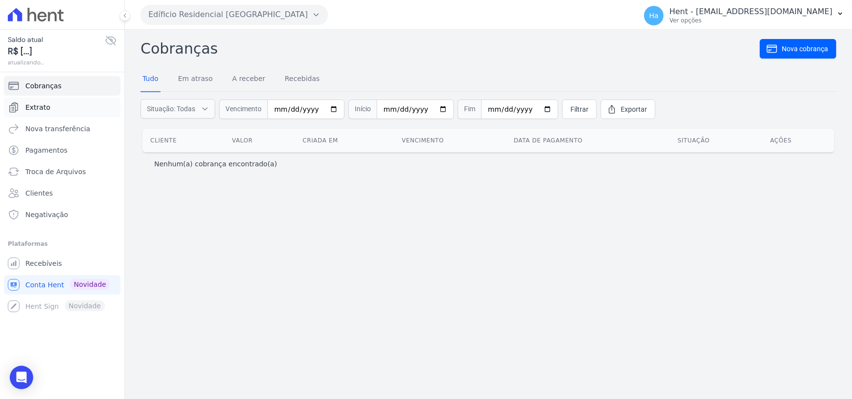
click at [49, 108] on link "Extrato" at bounding box center [62, 108] width 117 height 20
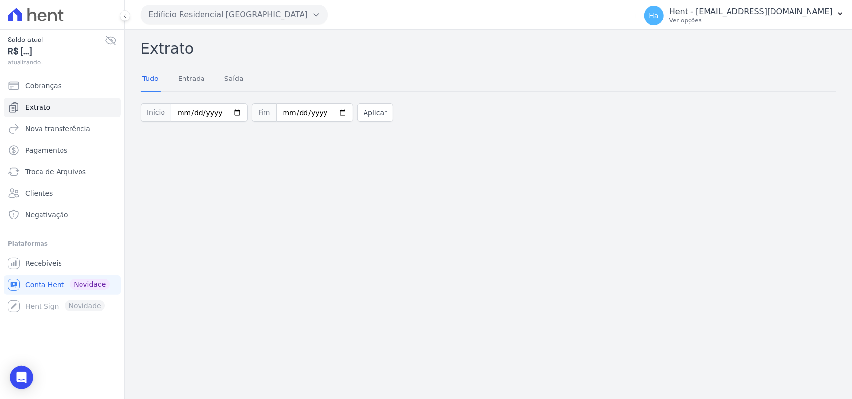
click at [310, 21] on button "Edíficio Residencial [GEOGRAPHIC_DATA]" at bounding box center [234, 15] width 187 height 20
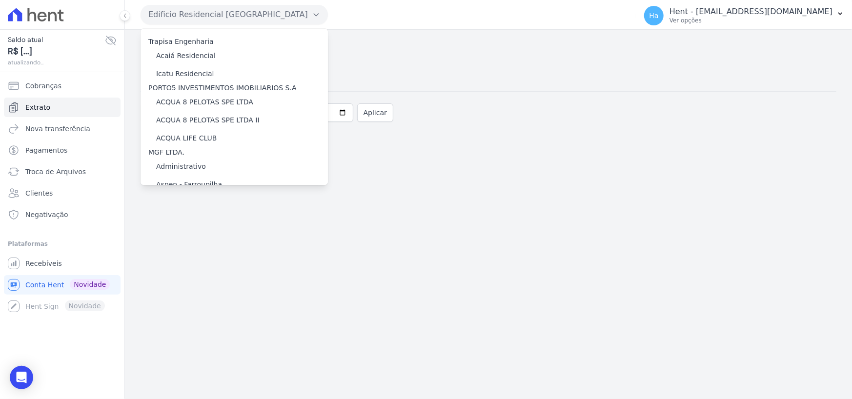
scroll to position [2268, 0]
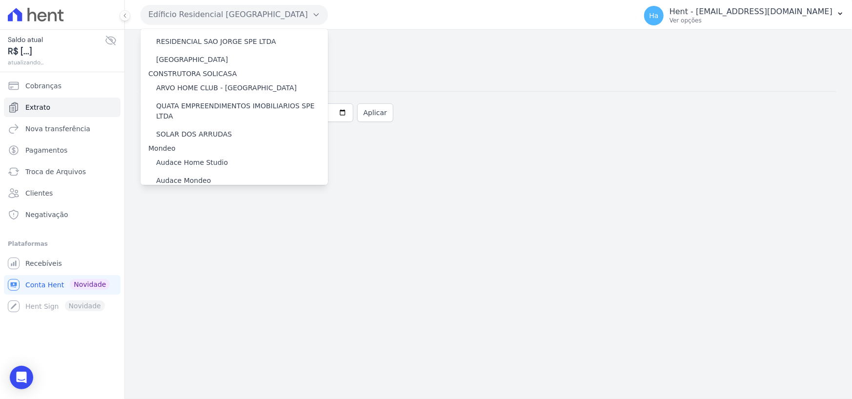
click at [228, 212] on label "Edíficio Residencial [GEOGRAPHIC_DATA] - LBA" at bounding box center [236, 217] width 160 height 10
click at [0, 0] on input "Edíficio Residencial [GEOGRAPHIC_DATA] - LBA" at bounding box center [0, 0] width 0 height 0
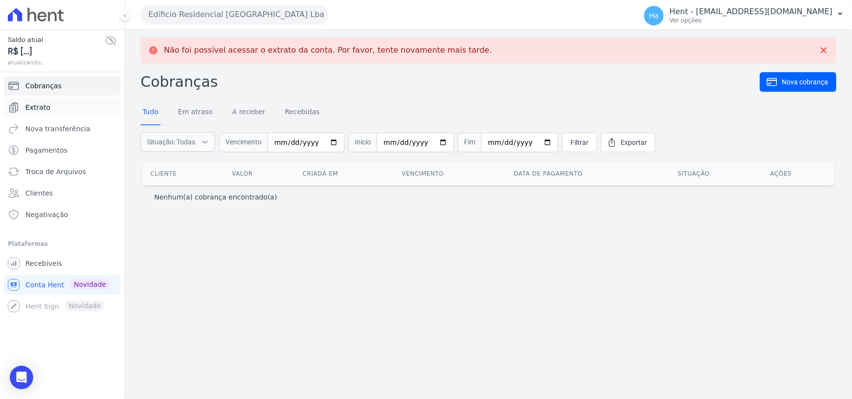
click at [39, 109] on span "Extrato" at bounding box center [37, 107] width 25 height 10
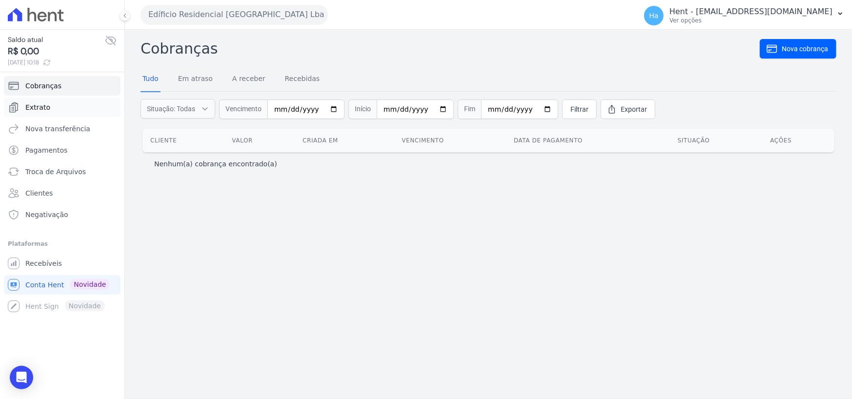
click at [11, 107] on icon "Sidebar" at bounding box center [14, 107] width 12 height 12
click at [38, 107] on span "Extrato" at bounding box center [37, 107] width 25 height 10
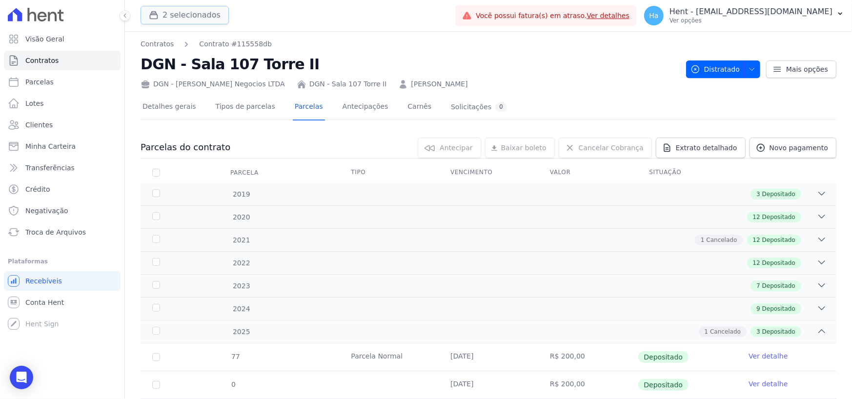
click at [199, 14] on button "2 selecionados" at bounding box center [185, 15] width 88 height 19
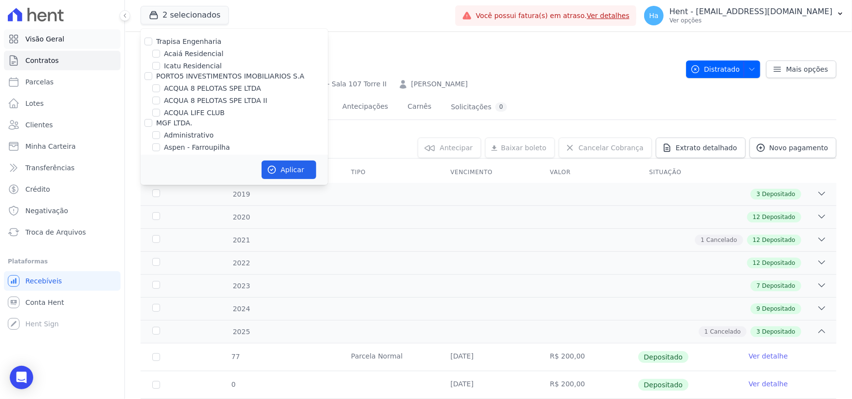
click at [68, 32] on link "Visão Geral" at bounding box center [62, 39] width 117 height 20
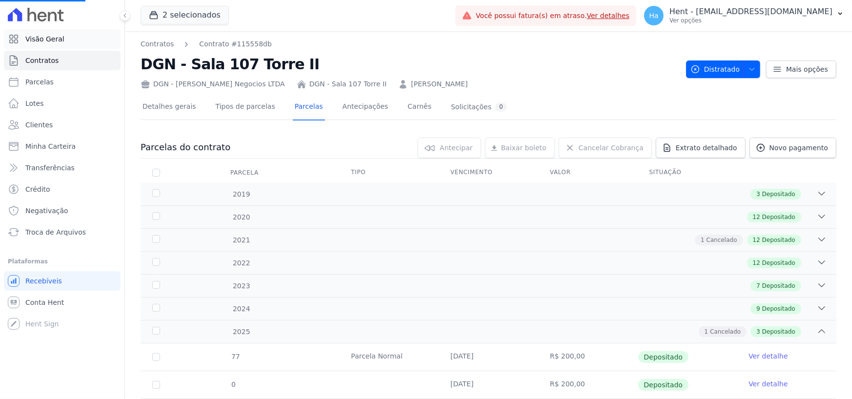
click at [44, 39] on span "Visão Geral" at bounding box center [44, 39] width 39 height 10
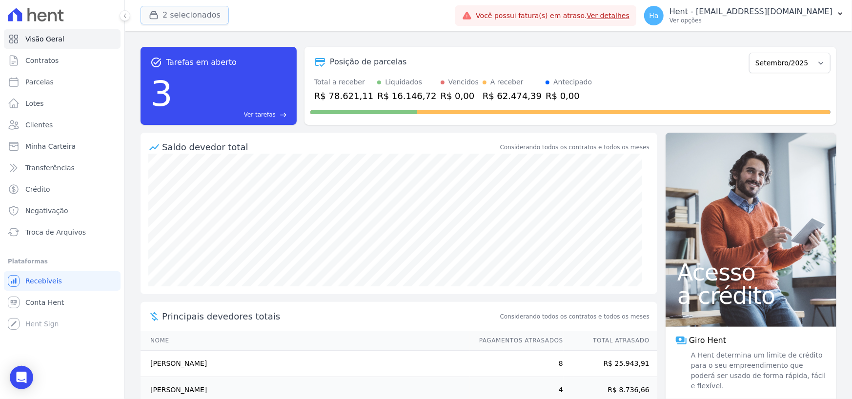
click at [194, 19] on button "2 selecionados" at bounding box center [185, 15] width 88 height 19
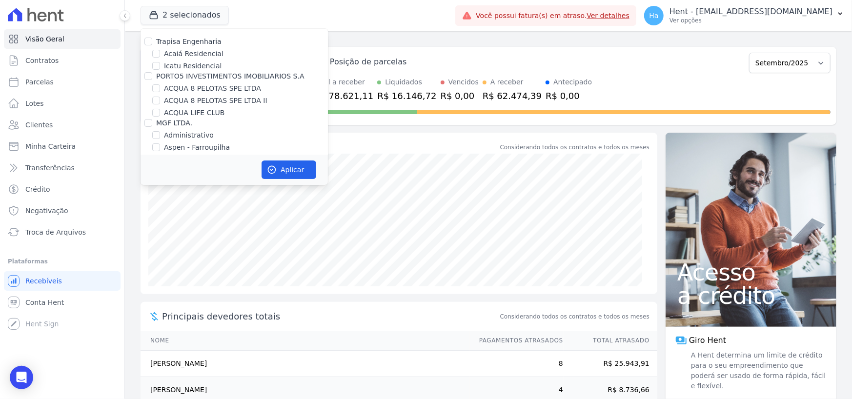
scroll to position [3210, 0]
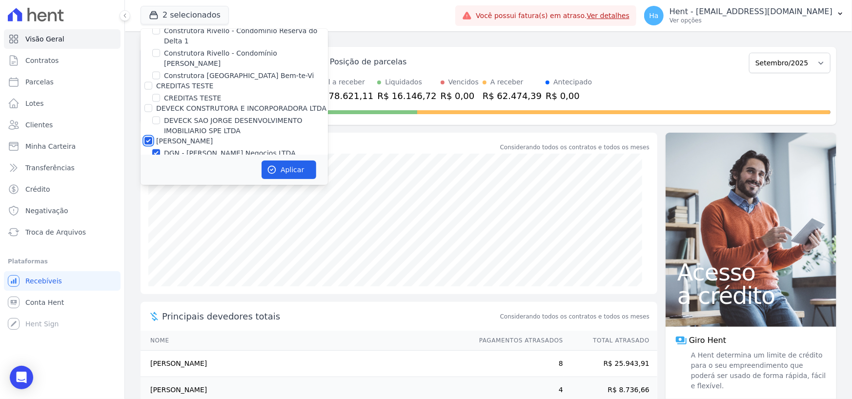
click at [147, 137] on input "[PERSON_NAME]" at bounding box center [148, 141] width 8 height 8
checkbox input "false"
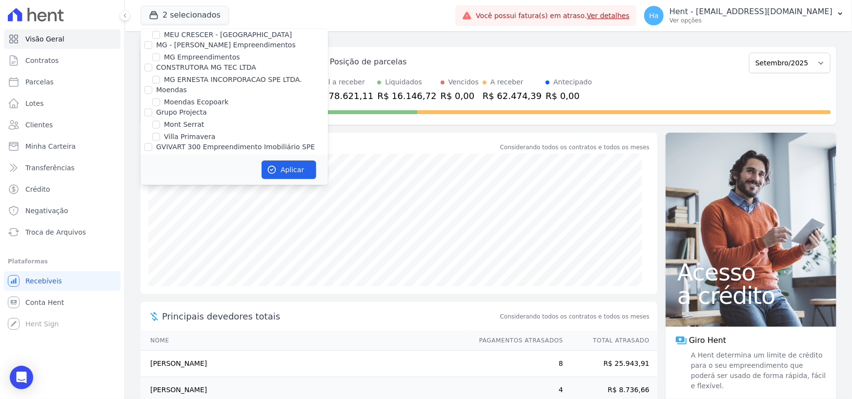
click at [146, 221] on input "MUNTE CONSTRUTORA E INCORPORADORA LTDA" at bounding box center [148, 225] width 8 height 8
checkbox input "true"
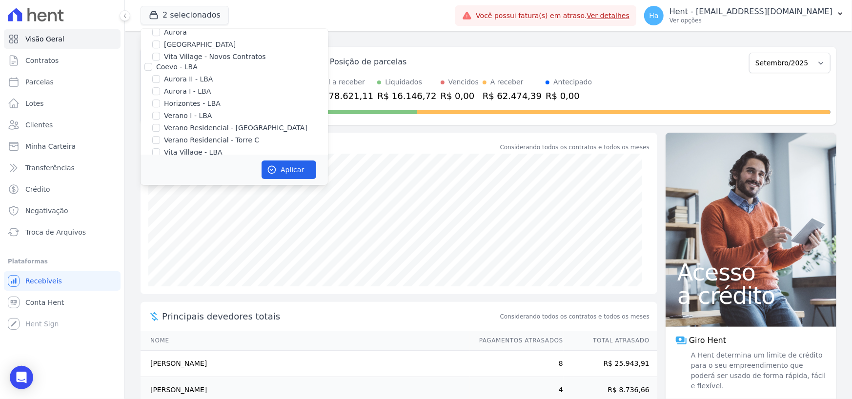
scroll to position [1771, 0]
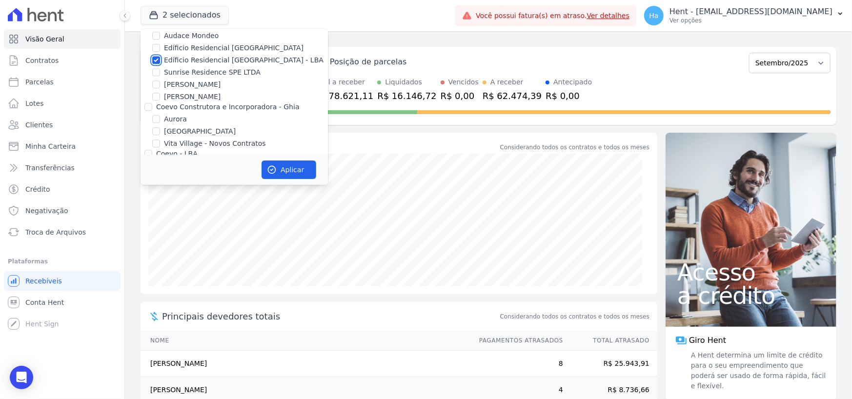
click at [156, 56] on input "Edíficio Residencial [GEOGRAPHIC_DATA] - LBA" at bounding box center [156, 60] width 8 height 8
checkbox input "false"
click at [295, 169] on button "Aplicar" at bounding box center [289, 170] width 55 height 19
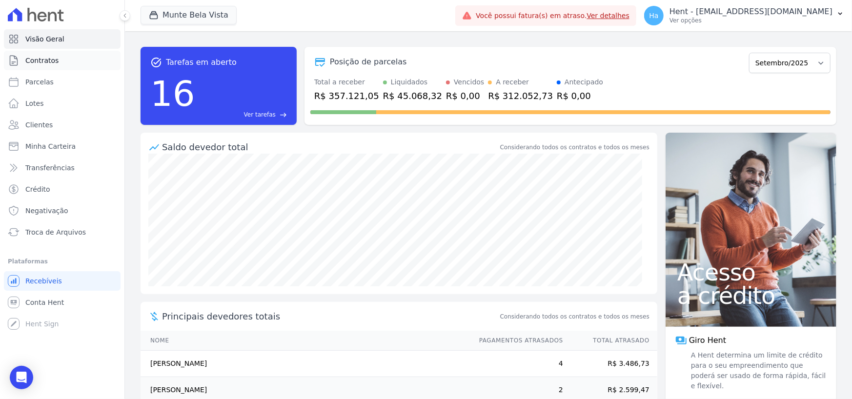
click at [38, 61] on span "Contratos" at bounding box center [41, 61] width 33 height 10
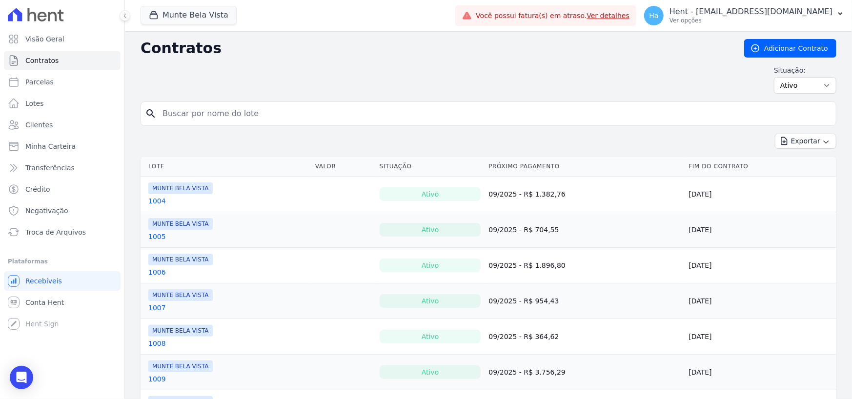
click at [261, 112] on input "search" at bounding box center [494, 114] width 675 height 20
type input "502"
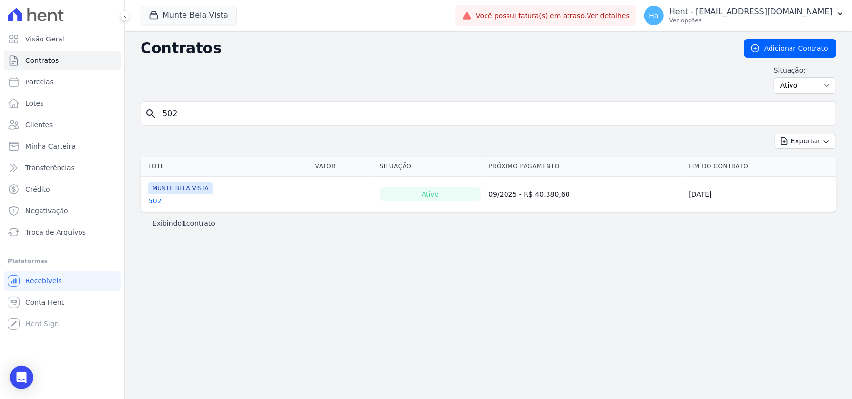
click at [156, 203] on link "502" at bounding box center [154, 201] width 13 height 10
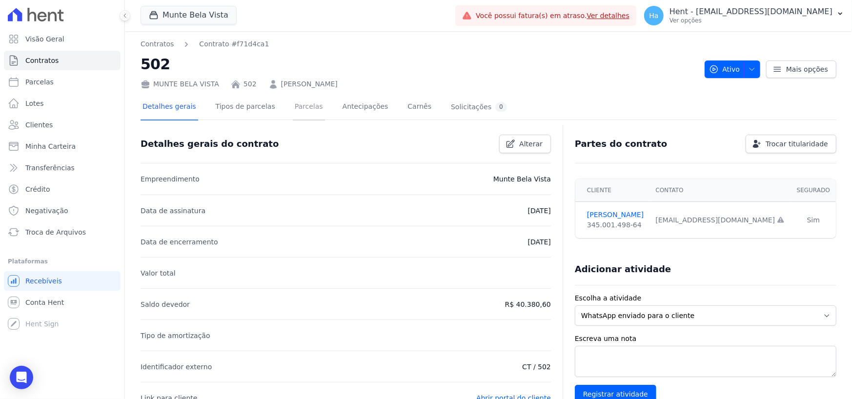
click at [294, 109] on link "Parcelas" at bounding box center [309, 108] width 32 height 26
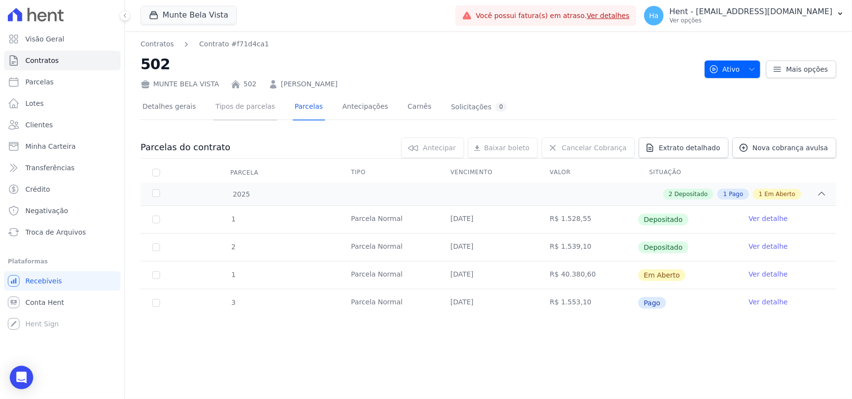
click at [229, 105] on link "Tipos de parcelas" at bounding box center [245, 108] width 63 height 26
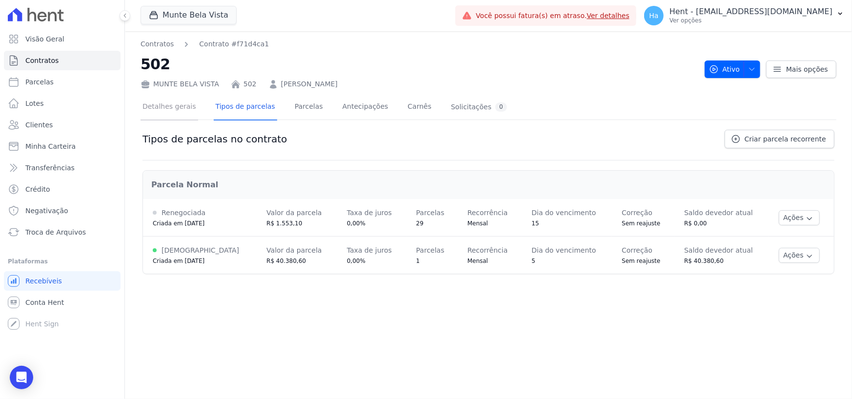
click at [167, 112] on link "Detalhes gerais" at bounding box center [170, 108] width 58 height 26
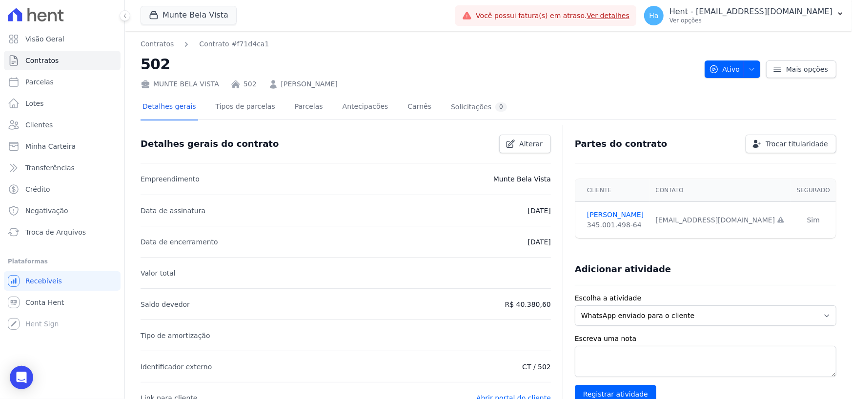
select select "default"
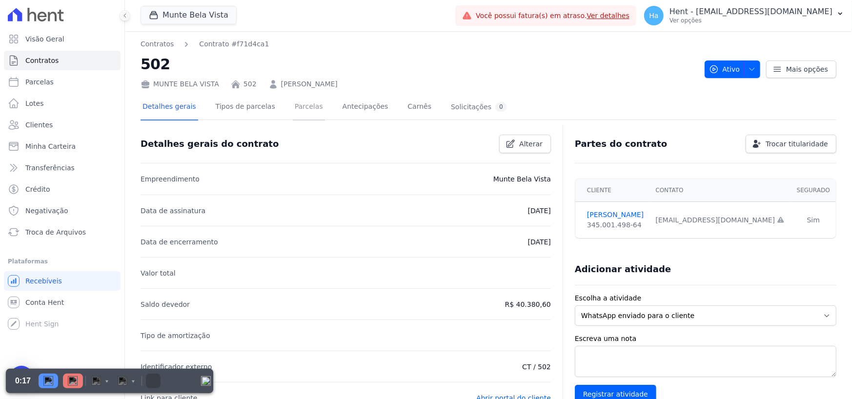
click at [296, 107] on link "Parcelas" at bounding box center [309, 108] width 32 height 26
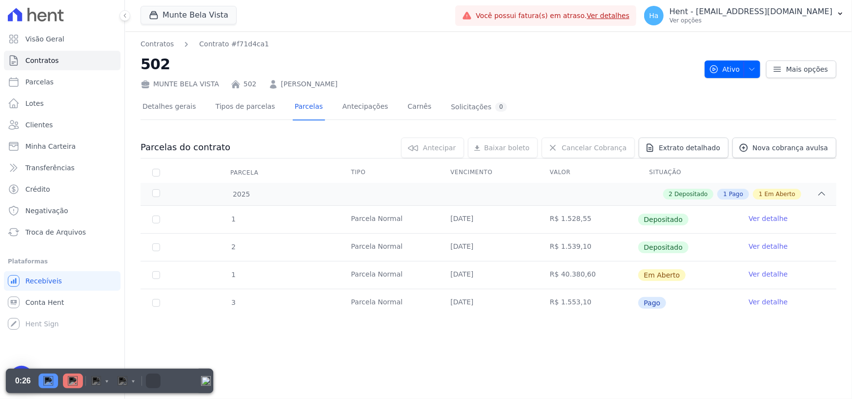
drag, startPoint x: 450, startPoint y: 304, endPoint x: 499, endPoint y: 304, distance: 48.8
click at [499, 304] on td "15/09/2025" at bounding box center [489, 302] width 100 height 27
click at [802, 340] on div "Contratos Contrato #f71d4ca1 502 MUNTE BELA VISTA 502 NATALY MENEGHEL Ativo Ati…" at bounding box center [488, 215] width 727 height 368
click at [236, 107] on link "Tipos de parcelas" at bounding box center [245, 108] width 63 height 26
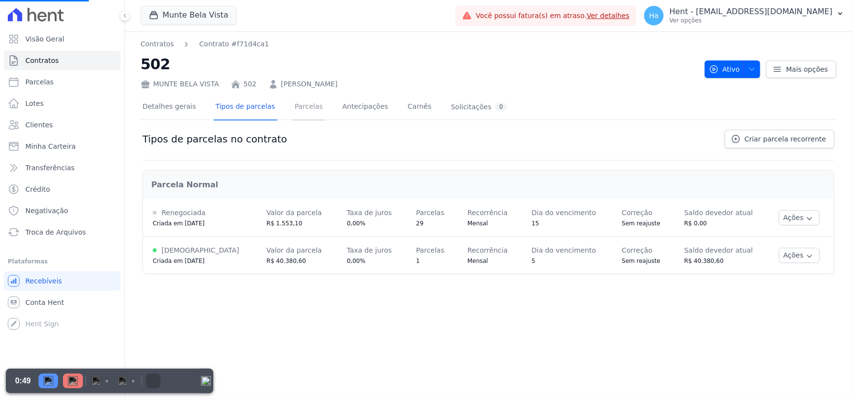
click at [293, 106] on link "Parcelas" at bounding box center [309, 108] width 32 height 26
click at [55, 62] on span "Contratos" at bounding box center [41, 61] width 33 height 10
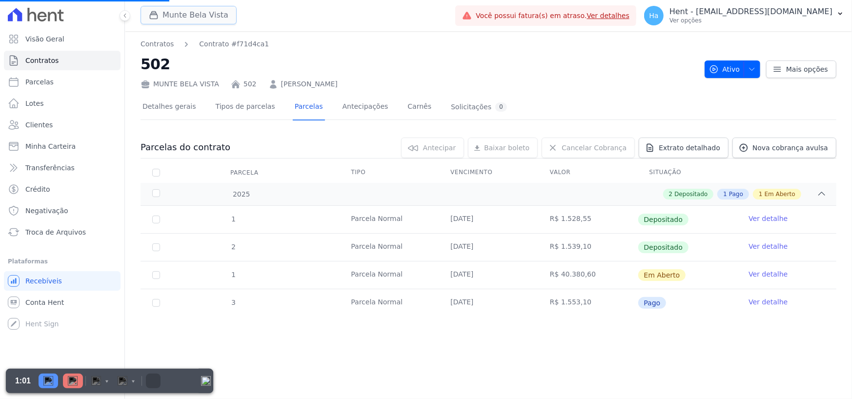
click at [191, 13] on button "Munte Bela Vista" at bounding box center [189, 15] width 96 height 19
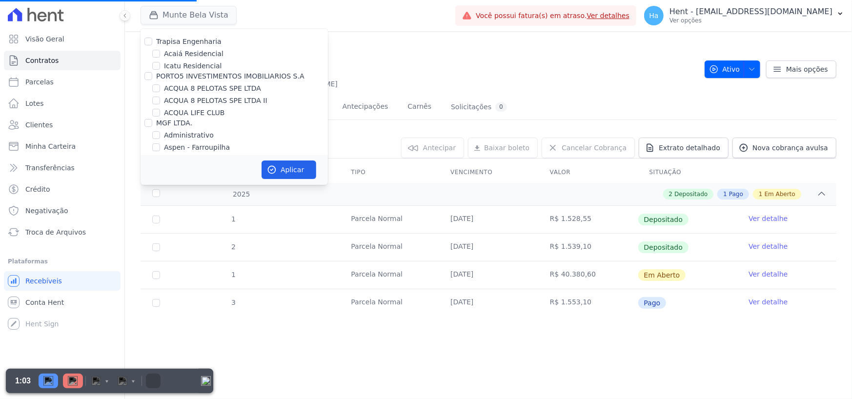
scroll to position [917, 0]
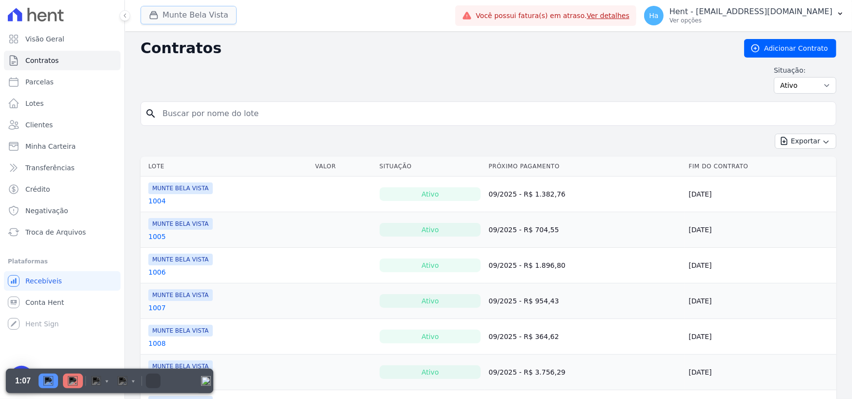
drag, startPoint x: 171, startPoint y: 20, endPoint x: 206, endPoint y: 17, distance: 35.8
click at [171, 21] on button "Munte Bela Vista" at bounding box center [189, 15] width 96 height 19
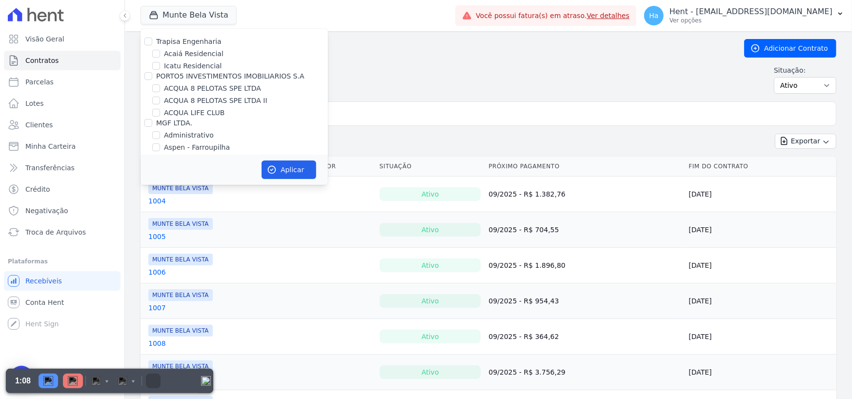
scroll to position [3537, 0]
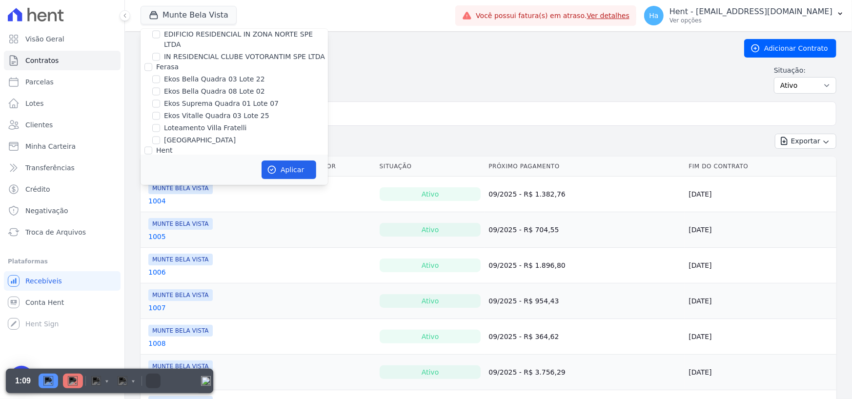
click at [152, 159] on input "Empreendimento Maracaípe Exemplo LTDA" at bounding box center [156, 163] width 8 height 8
checkbox input "true"
click at [293, 181] on div "Aplicar" at bounding box center [234, 170] width 187 height 30
click at [297, 167] on button "Aplicar" at bounding box center [289, 170] width 55 height 19
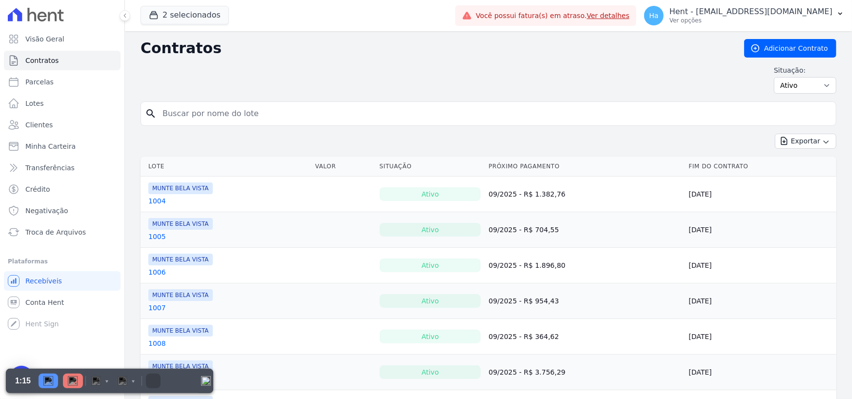
click at [507, 66] on div "Situação: Ativo Todos Pausado Distratado Rascunho Expirado Encerrado" at bounding box center [489, 79] width 696 height 28
click at [797, 51] on link "Adicionar Contrato" at bounding box center [790, 48] width 92 height 19
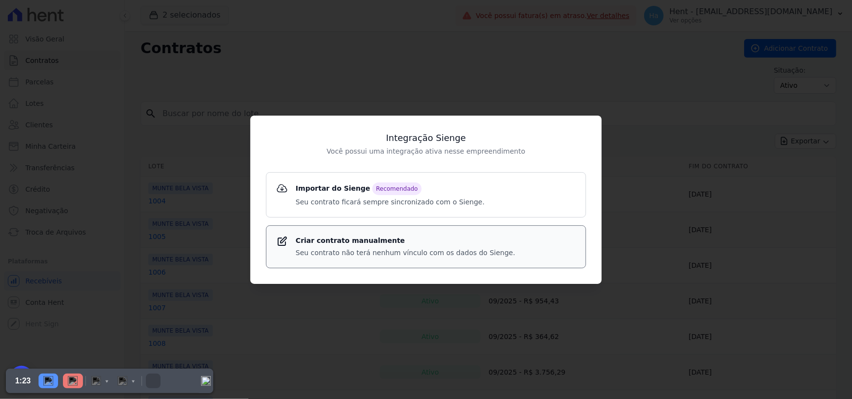
click at [337, 253] on p "Seu contrato não terá nenhum vínculo com os dados do Sienge." at bounding box center [406, 253] width 220 height 10
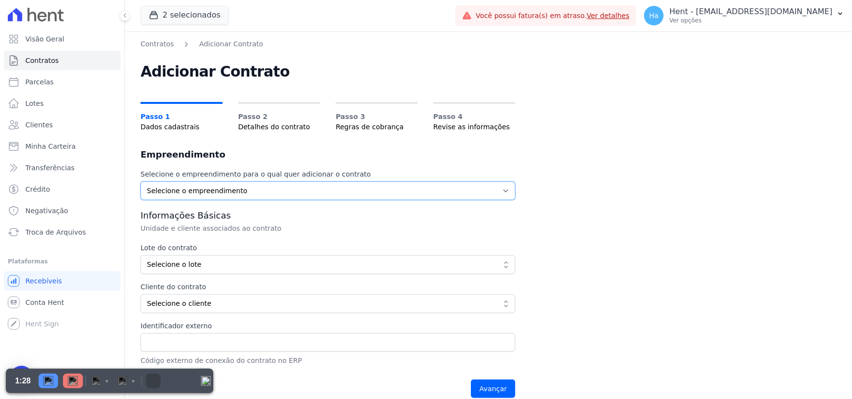
click at [236, 191] on select "Selecione o empreendimento Empreendimento Maracaípe Exemplo LTDA MUNTE BELA VIS…" at bounding box center [328, 190] width 375 height 19
select select "62b5ef97-e059-44b4-af42-820fab1f9ca0"
click at [141, 181] on select "Selecione o empreendimento Empreendimento Maracaípe Exemplo LTDA MUNTE BELA VIS…" at bounding box center [328, 190] width 375 height 19
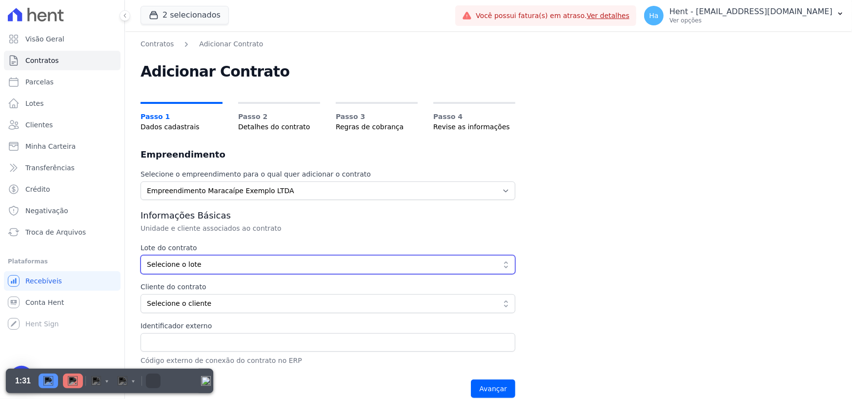
click at [218, 267] on span "Selecione o lote" at bounding box center [321, 265] width 348 height 10
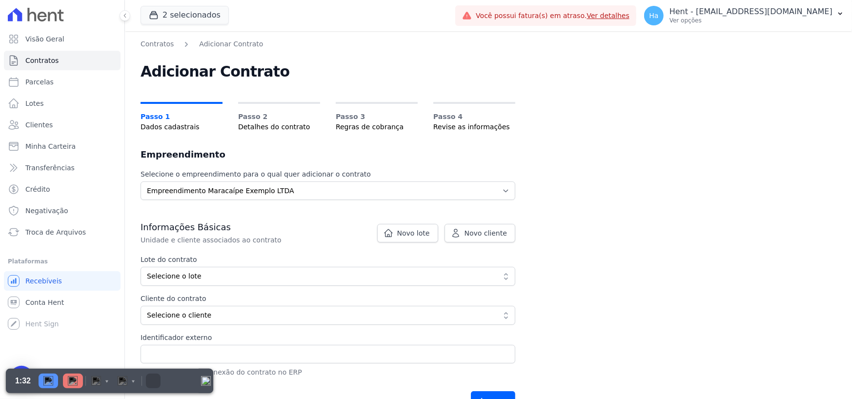
click at [258, 279] on span "Selecione o lote" at bounding box center [321, 276] width 348 height 10
click at [393, 233] on icon at bounding box center [388, 233] width 10 height 10
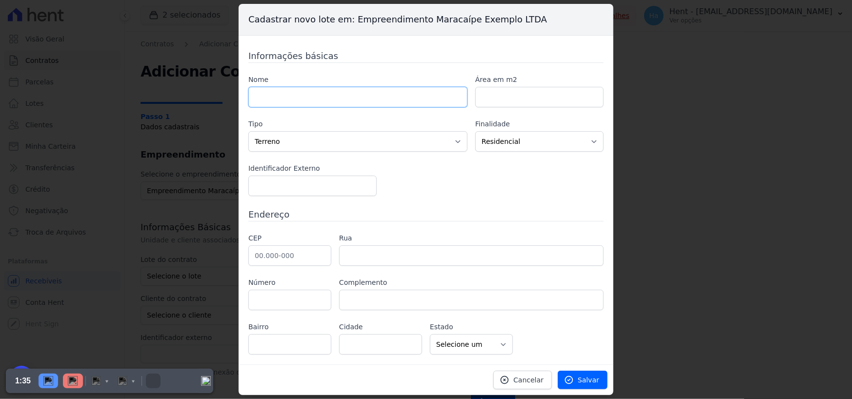
click at [390, 92] on input "text" at bounding box center [357, 97] width 219 height 20
type input "Quadr B Lote 13"
type input "120"
select select "apartment"
click at [309, 181] on input "number" at bounding box center [312, 186] width 128 height 20
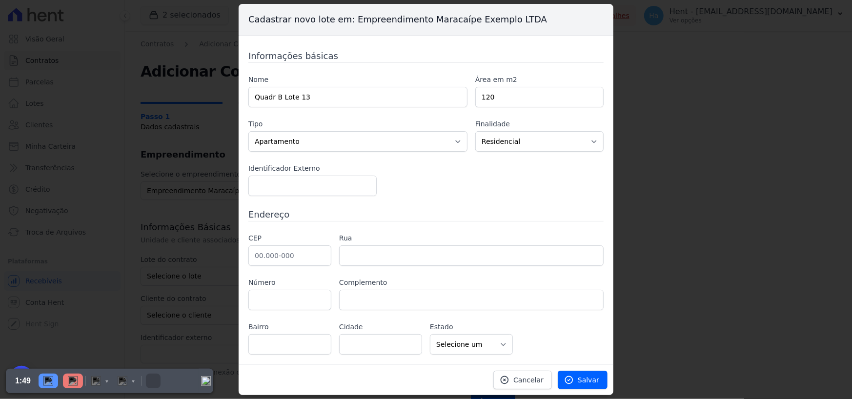
click at [487, 198] on div "Informações básicas Nome Quadr B Lote 13 Área em m2 120 Tipo Casa Apartamento E…" at bounding box center [425, 201] width 355 height 305
click at [262, 259] on input "text" at bounding box center [289, 255] width 83 height 20
type input "13.042-105"
type input "Avenida Washington Luís"
type input "Vila Marieta"
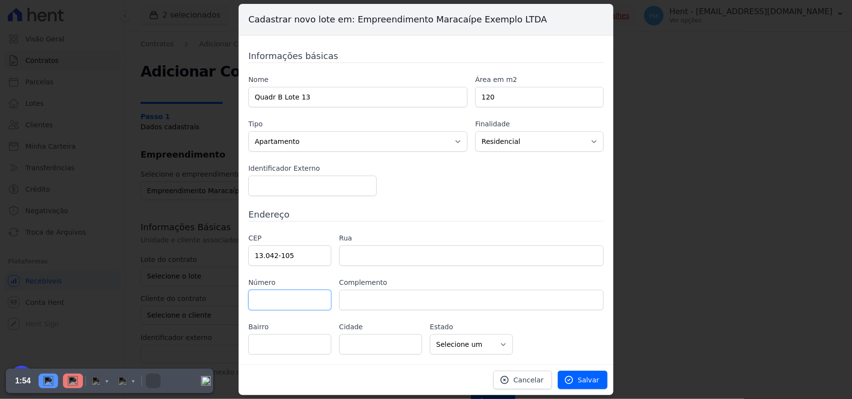
type input "Campinas"
select select "SP"
type input "1258"
click at [470, 278] on label "Complemento" at bounding box center [471, 283] width 264 height 10
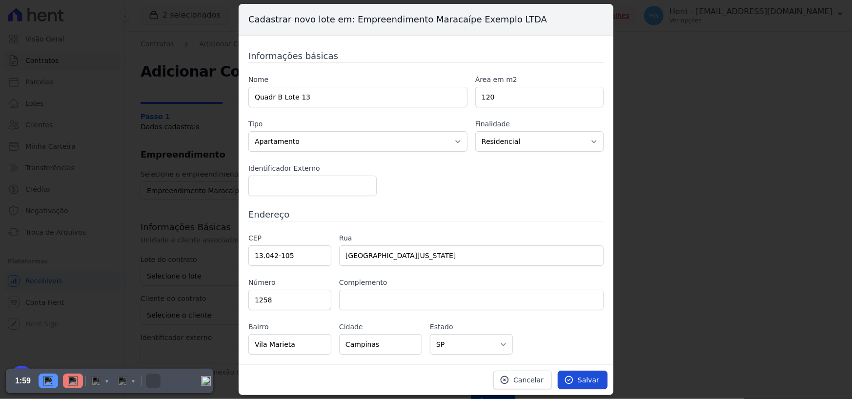
click at [584, 382] on span "Salvar" at bounding box center [588, 380] width 21 height 10
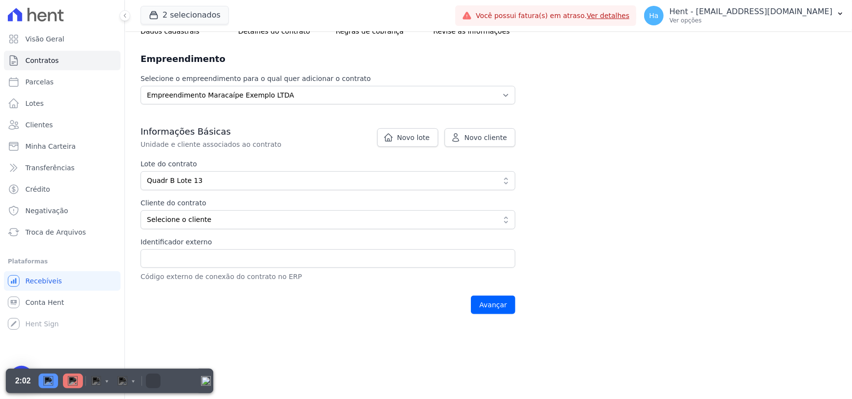
scroll to position [98, 0]
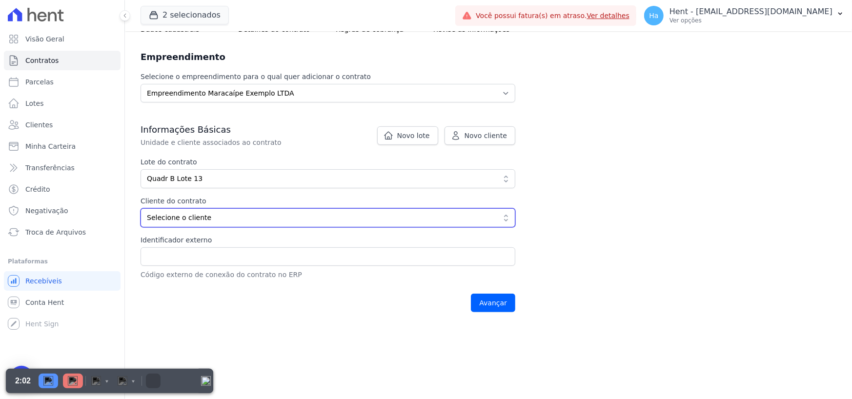
click at [304, 220] on span "Selecione o cliente" at bounding box center [321, 218] width 348 height 10
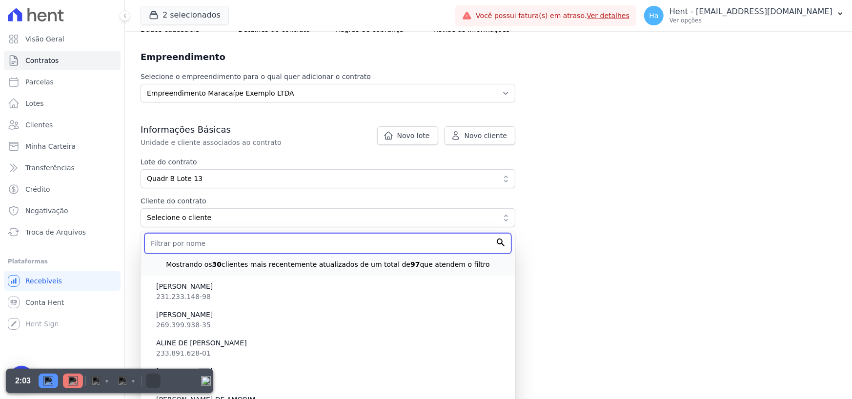
click at [263, 242] on input "text" at bounding box center [327, 243] width 367 height 20
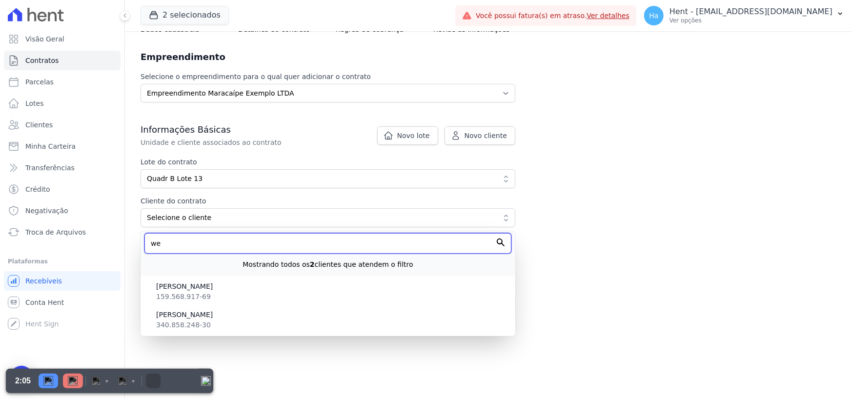
type input "w"
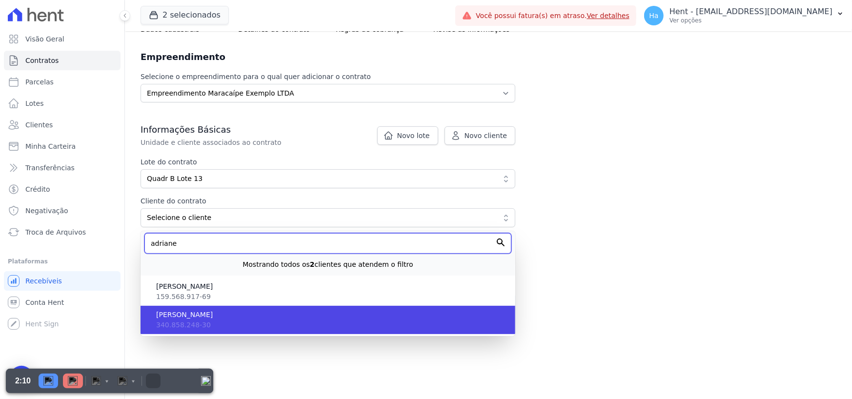
type input "adriane"
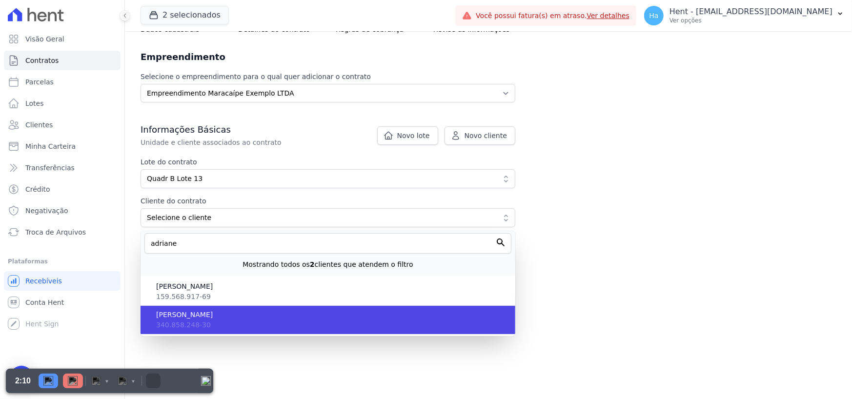
click at [174, 319] on li "Wellington Aranha 340.858.248-30" at bounding box center [328, 320] width 375 height 28
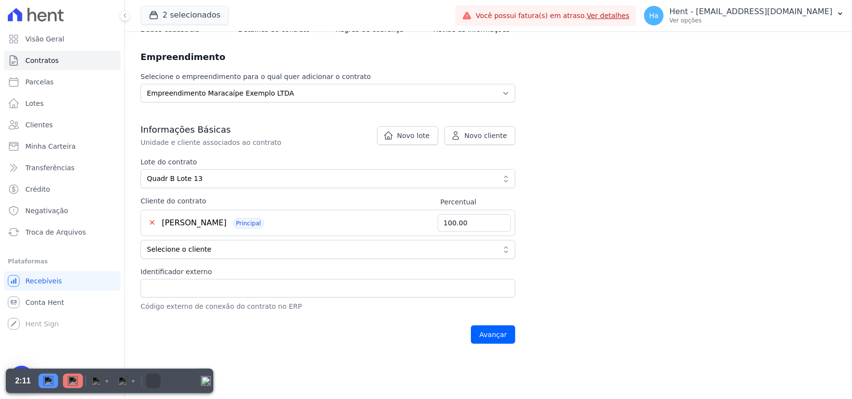
click at [678, 242] on div "Contratos Adicionar Contrato Adicionar Contrato Passo 1 Dados cadastrais Passo …" at bounding box center [488, 146] width 727 height 424
drag, startPoint x: 467, startPoint y: 224, endPoint x: 435, endPoint y: 221, distance: 32.3
click at [435, 221] on div "✕ Wellington Aranha Principal 100.00" at bounding box center [328, 223] width 375 height 26
click at [593, 253] on div "Contratos Adicionar Contrato Adicionar Contrato Passo 1 Dados cadastrais Passo …" at bounding box center [488, 146] width 727 height 424
click at [502, 335] on input "Avançar" at bounding box center [493, 334] width 44 height 19
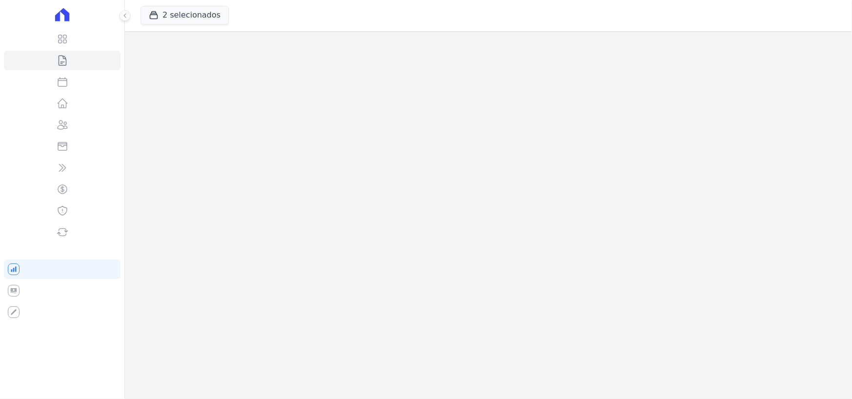
select select "default"
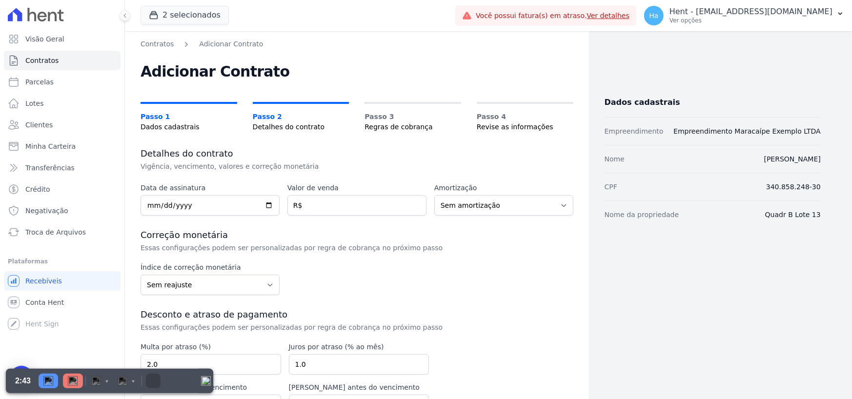
scroll to position [49, 0]
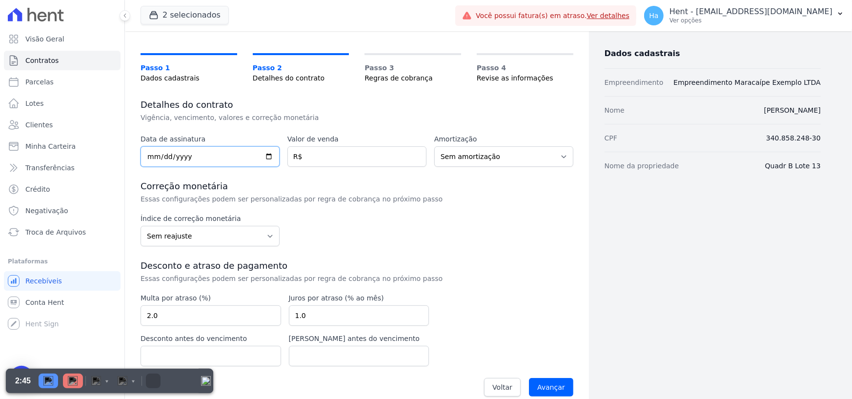
click at [150, 155] on input "date" at bounding box center [210, 156] width 139 height 20
type input "[DATE]"
type input "380000.00"
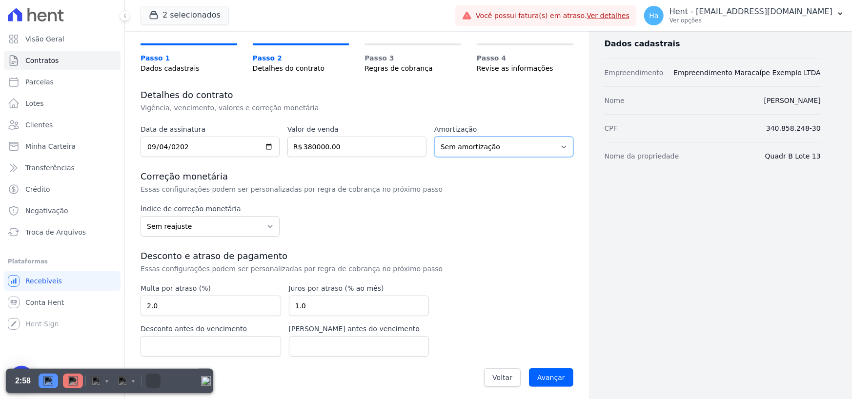
scroll to position [61, 0]
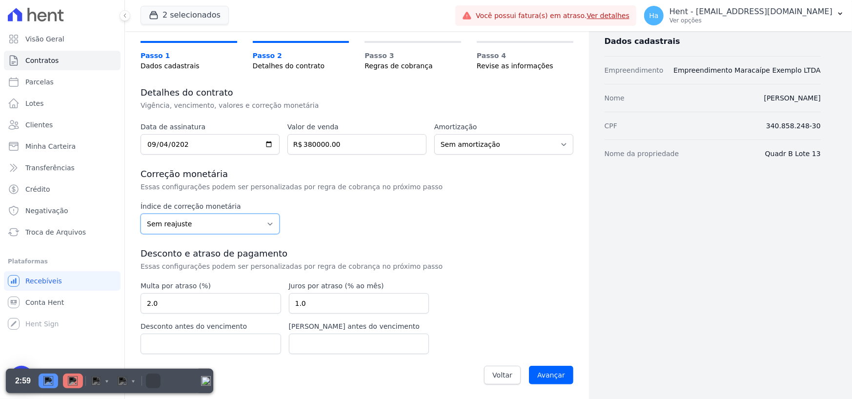
click at [268, 228] on select "Sem reajuste Média dos últimos 12 meses acumulado de INCCM Média dos últimos 12…" at bounding box center [210, 224] width 139 height 20
click at [342, 222] on div "Índice de correção monetária Sem reajuste Média dos últimos 12 meses acumulado …" at bounding box center [357, 217] width 433 height 33
click at [274, 214] on select "Sem reajuste Média dos últimos 12 meses acumulado de INCCM Média dos últimos 12…" at bounding box center [210, 224] width 139 height 20
select select "igpm"
click at [141, 214] on select "Sem reajuste Média dos últimos 12 meses acumulado de INCCM Média dos últimos 12…" at bounding box center [210, 224] width 139 height 20
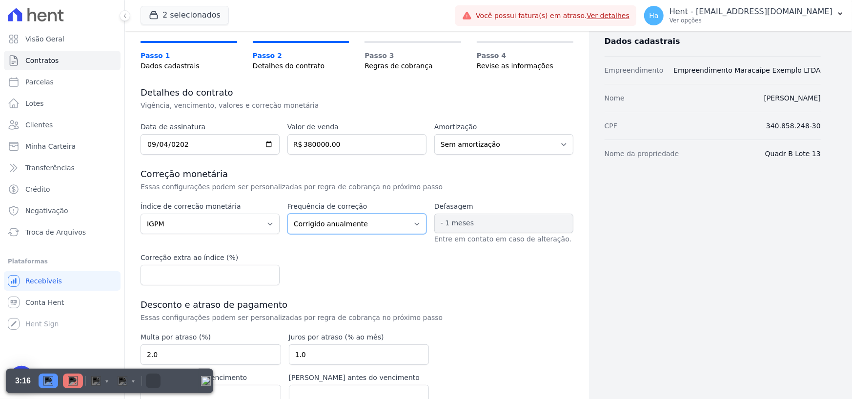
click at [402, 223] on select "Corrigido semestralmente Corrigido mensalmente Corrigido anualmente" at bounding box center [356, 224] width 139 height 20
click at [505, 282] on div "Índice de correção monetária Sem reajuste Média dos últimos 12 meses acumulado …" at bounding box center [357, 243] width 433 height 84
click at [473, 222] on span "- 1 meses" at bounding box center [503, 224] width 139 height 20
click at [379, 261] on div "Índice de correção monetária Sem reajuste Média dos últimos 12 meses acumulado …" at bounding box center [357, 243] width 433 height 84
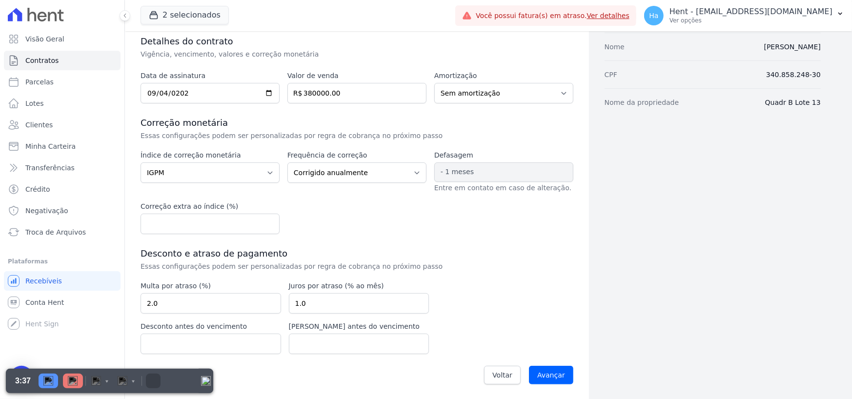
drag, startPoint x: 376, startPoint y: 235, endPoint x: 328, endPoint y: 235, distance: 47.8
click at [376, 235] on div "Data de assinatura 2025-09-04 Valor de venda 380000.00 R$ Amortização Sem amort…" at bounding box center [357, 231] width 433 height 320
click at [528, 274] on div "Data de assinatura 2025-09-04 Valor de venda 380000.00 R$ Amortização Sem amort…" at bounding box center [357, 231] width 433 height 320
click at [552, 375] on input "Avançar" at bounding box center [551, 375] width 44 height 19
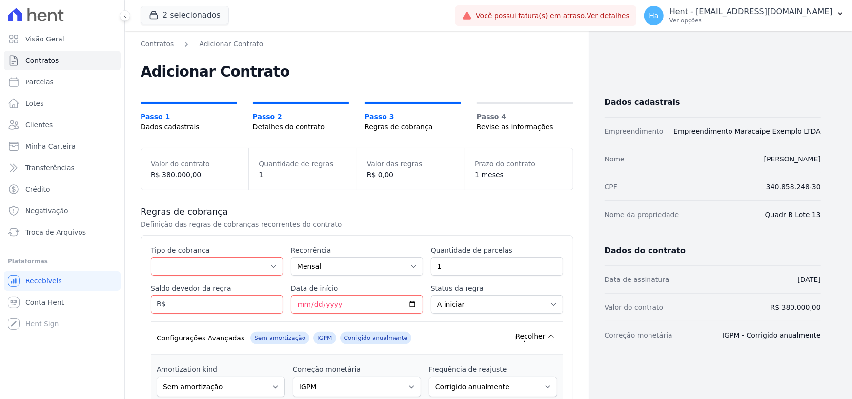
select select "default"
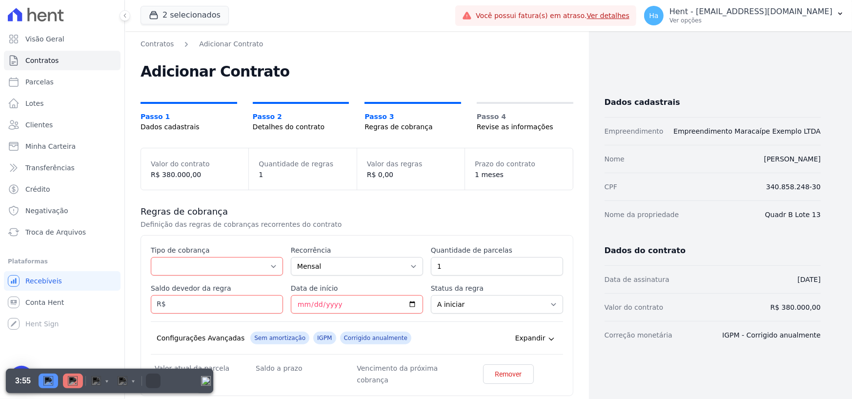
click at [518, 201] on div "Regras de cobrança Definição das regras de cobranças recorrentes do contrato Es…" at bounding box center [357, 318] width 433 height 256
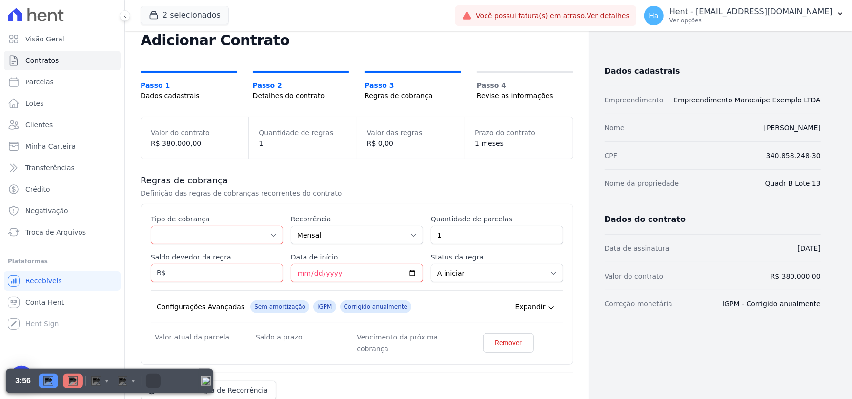
scroll to position [49, 0]
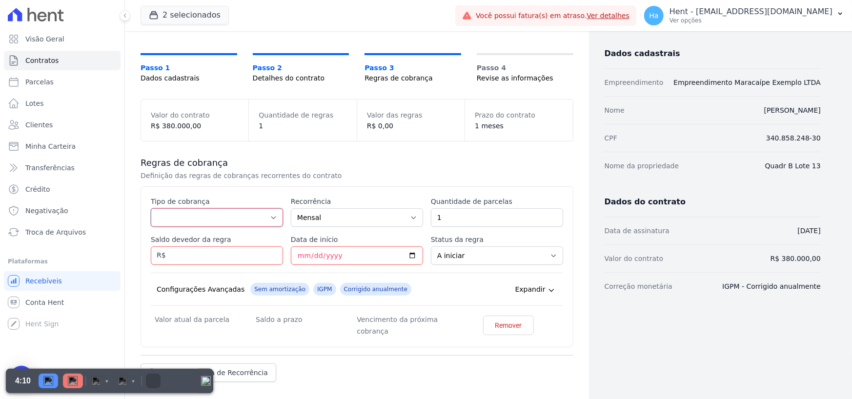
click at [270, 221] on select "Parcela Normal Entrada Sinal Intercalada Chaves Pré-chaves Pós-chaves Impostos …" at bounding box center [217, 217] width 132 height 19
select select "down_payment"
click at [151, 208] on select "Parcela Normal Entrada Sinal Intercalada Chaves Pré-chaves Pós-chaves Impostos …" at bounding box center [217, 217] width 132 height 19
click at [197, 263] on input "Saldo devedor da regra" at bounding box center [217, 255] width 132 height 19
type input "5000.00"
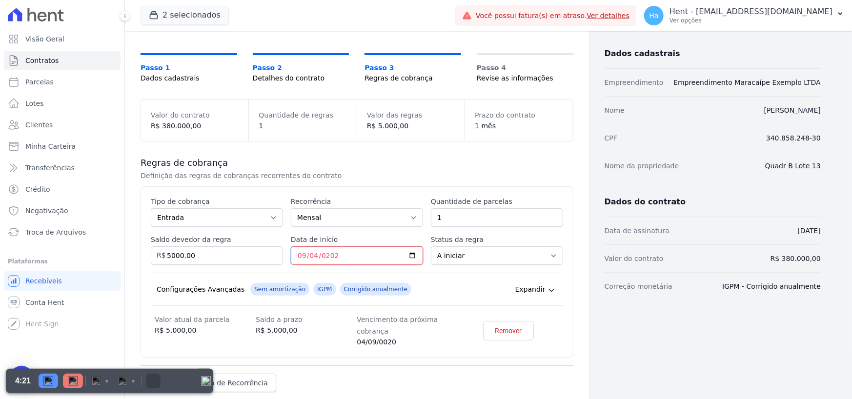
type input "[DATE]"
click at [537, 258] on select "A iniciar Em aberto" at bounding box center [497, 255] width 132 height 19
drag, startPoint x: 532, startPoint y: 252, endPoint x: 514, endPoint y: 259, distance: 19.5
click at [532, 252] on select "A iniciar Em aberto" at bounding box center [497, 255] width 132 height 19
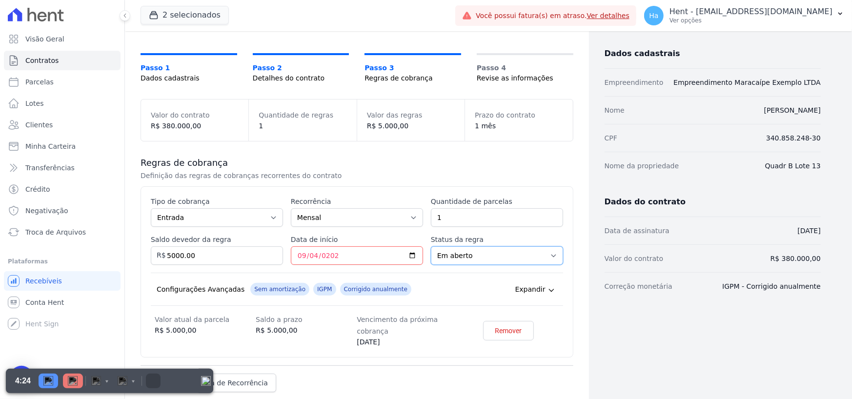
click at [431, 246] on select "A iniciar Em aberto" at bounding box center [497, 255] width 132 height 19
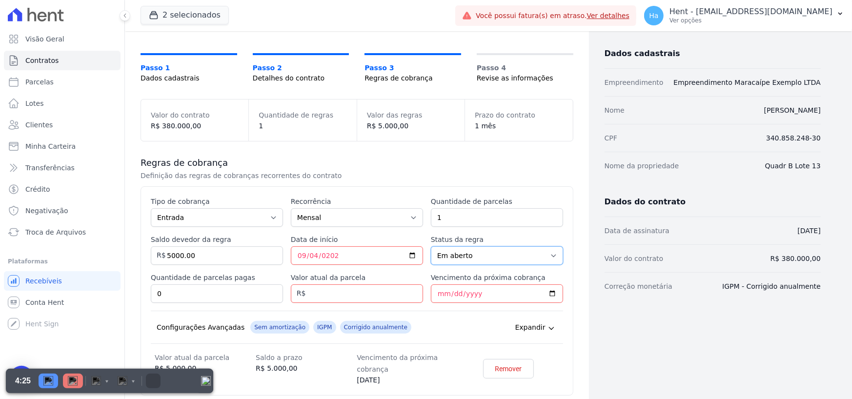
drag, startPoint x: 516, startPoint y: 254, endPoint x: 509, endPoint y: 260, distance: 9.1
click at [516, 254] on select "A iniciar Em aberto" at bounding box center [497, 255] width 132 height 19
select select "not_started"
click at [431, 246] on select "A iniciar Em aberto" at bounding box center [497, 255] width 132 height 19
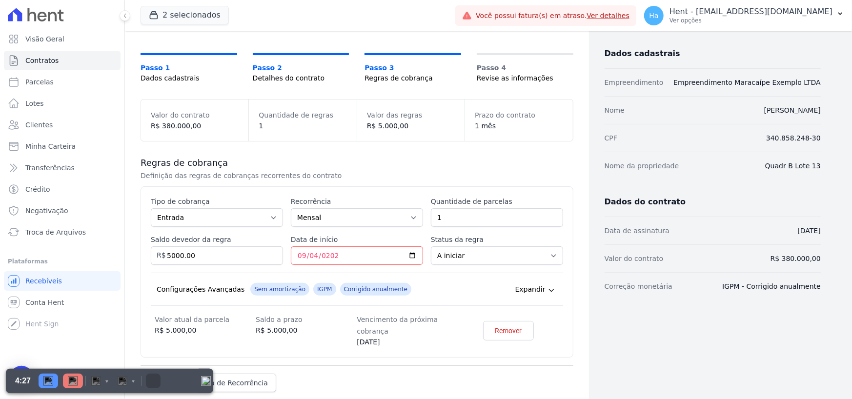
click at [440, 276] on div "Configurações Avançadas Sem amortização IGPM Corrigido anualmente Expandir" at bounding box center [357, 289] width 412 height 33
drag, startPoint x: 446, startPoint y: 208, endPoint x: 397, endPoint y: 220, distance: 50.2
click at [404, 219] on div "Esse tipo de parcela não entra no saldo devedor do contrato. Tipo de cobrança P…" at bounding box center [357, 272] width 412 height 151
type input "2"
click at [513, 257] on select "A iniciar Em aberto" at bounding box center [497, 255] width 132 height 19
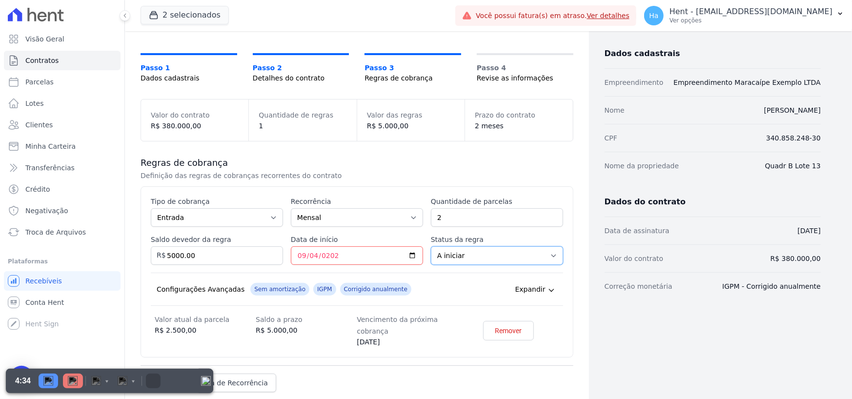
select select "started"
click at [431, 246] on select "A iniciar Em aberto" at bounding box center [497, 255] width 132 height 19
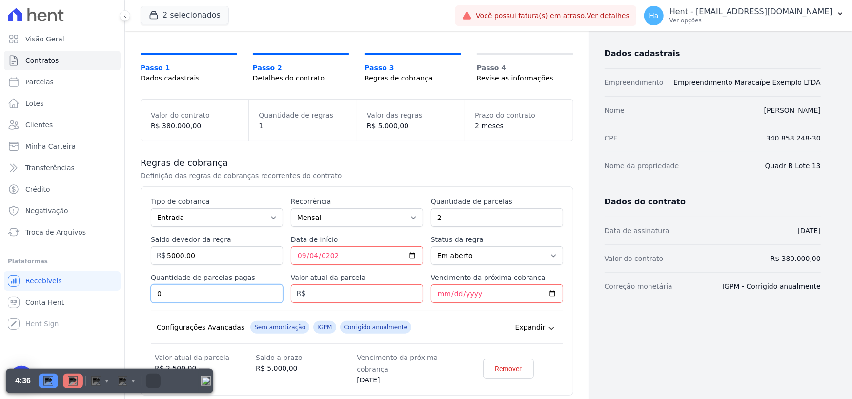
drag, startPoint x: 166, startPoint y: 296, endPoint x: 136, endPoint y: 296, distance: 30.3
click at [136, 296] on div "Contratos Adicionar Contrato Adicionar Contrato Passo 1 Dados cadastrais Passo …" at bounding box center [357, 236] width 464 height 509
type input "1"
click at [342, 294] on input "Valor atual da parcela" at bounding box center [357, 293] width 132 height 19
type input "5000.00"
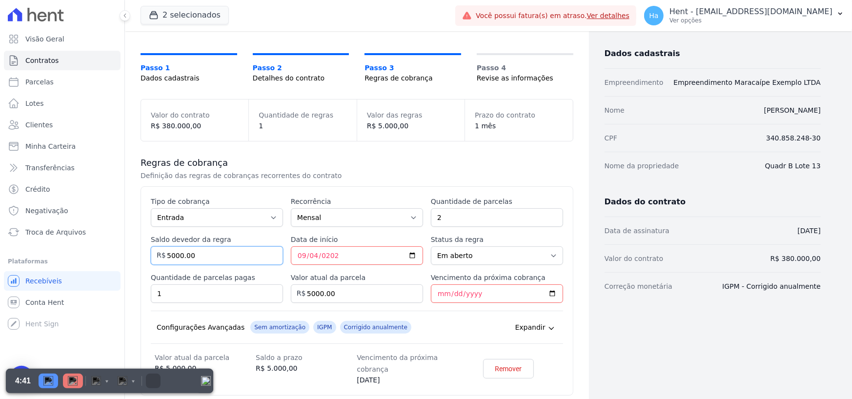
drag, startPoint x: 188, startPoint y: 253, endPoint x: 152, endPoint y: 254, distance: 36.1
click at [152, 254] on div "Saldo devedor da regra 5000.00 R$" at bounding box center [217, 250] width 132 height 30
type input "10000.00"
drag, startPoint x: 146, startPoint y: 241, endPoint x: 225, endPoint y: 240, distance: 78.6
click at [225, 240] on div "Esse tipo de parcela não entra no saldo devedor do contrato. Tipo de cobrança P…" at bounding box center [357, 290] width 433 height 209
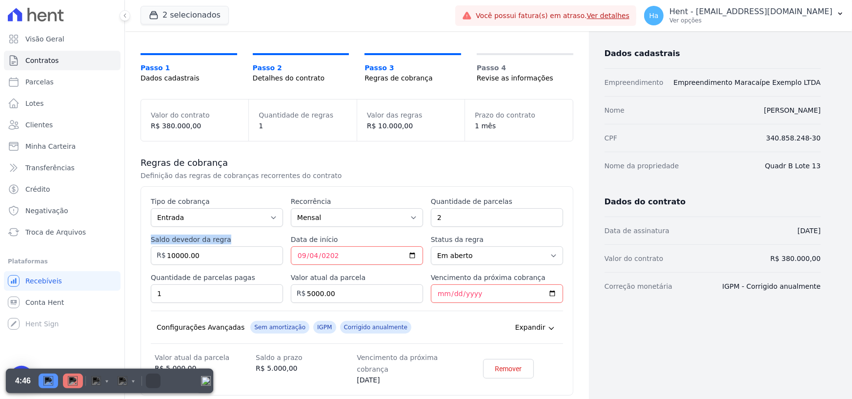
drag, startPoint x: 253, startPoint y: 234, endPoint x: 374, endPoint y: 248, distance: 122.2
click at [253, 235] on label "Saldo devedor da regra" at bounding box center [217, 240] width 132 height 10
click at [253, 246] on input "10000.00" at bounding box center [217, 255] width 132 height 19
click at [434, 294] on input "Vencimento da próxima cobrança" at bounding box center [497, 293] width 132 height 19
type input "0201-10-04"
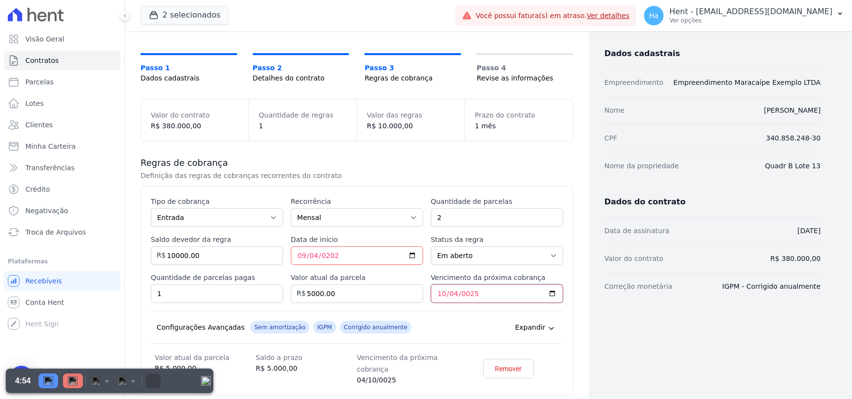
click at [489, 290] on input "0025-10-04" at bounding box center [497, 293] width 132 height 19
drag, startPoint x: 455, startPoint y: 297, endPoint x: 465, endPoint y: 299, distance: 10.1
click at [455, 297] on input "0025-10-04" at bounding box center [497, 293] width 132 height 19
click at [479, 308] on div "Esse tipo de parcela não entra no saldo devedor do contrato. Tipo de cobrança P…" at bounding box center [357, 291] width 412 height 189
click at [461, 294] on input "0025-10-04" at bounding box center [497, 293] width 132 height 19
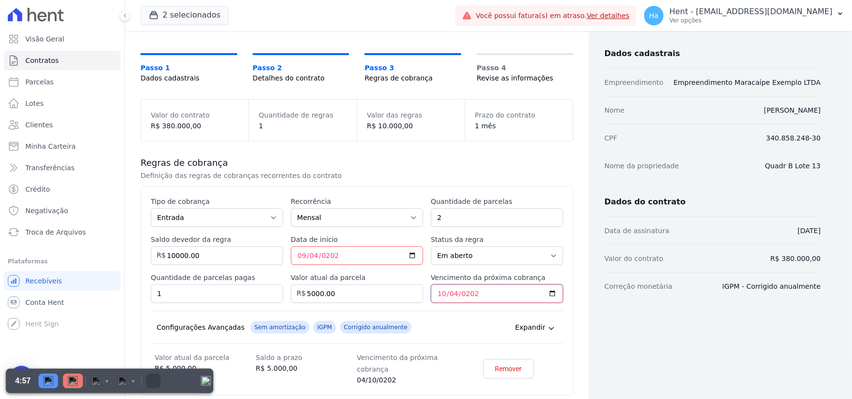
type input "2025-10-04"
drag, startPoint x: 437, startPoint y: 317, endPoint x: 432, endPoint y: 316, distance: 5.1
click at [436, 317] on div "Configurações Avançadas Sem amortização IGPM Corrigido anualmente Expandir" at bounding box center [357, 327] width 412 height 33
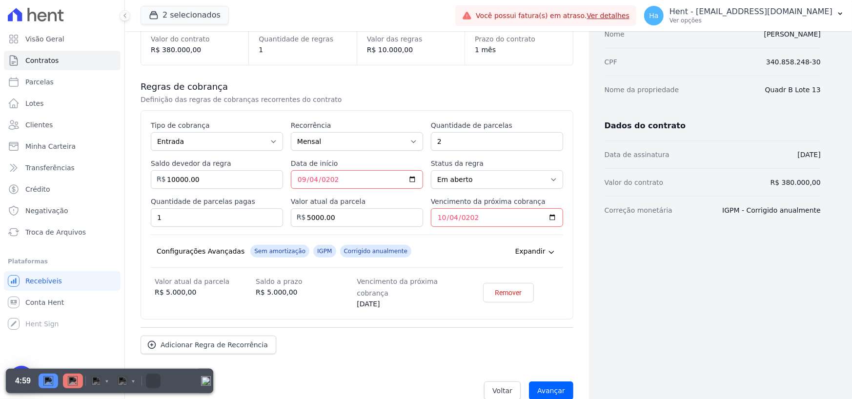
scroll to position [141, 0]
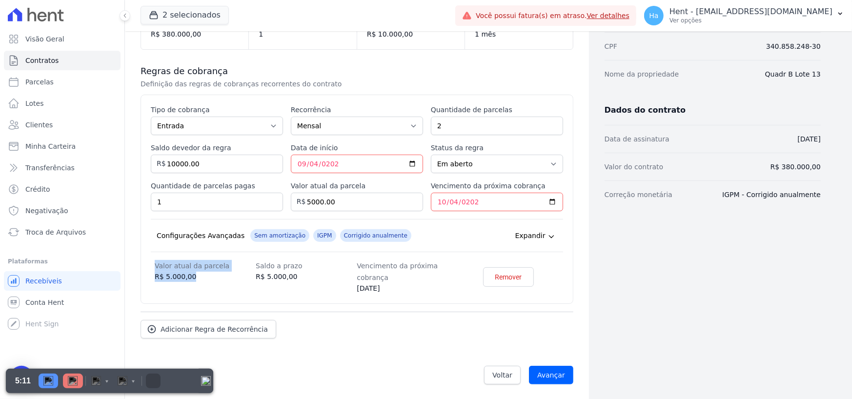
drag, startPoint x: 153, startPoint y: 263, endPoint x: 208, endPoint y: 278, distance: 56.9
click at [208, 278] on div "Valor atual da parcela R$ 5.000,00 Saldo a prazo R$ 5.000,00 Vencimento da próx…" at bounding box center [357, 277] width 412 height 34
click at [195, 282] on div "Valor atual da parcela R$ 5.000,00" at bounding box center [205, 277] width 101 height 34
drag, startPoint x: 161, startPoint y: 278, endPoint x: 192, endPoint y: 280, distance: 31.3
click at [192, 280] on dd "R$ 5.000,00" at bounding box center [205, 277] width 101 height 10
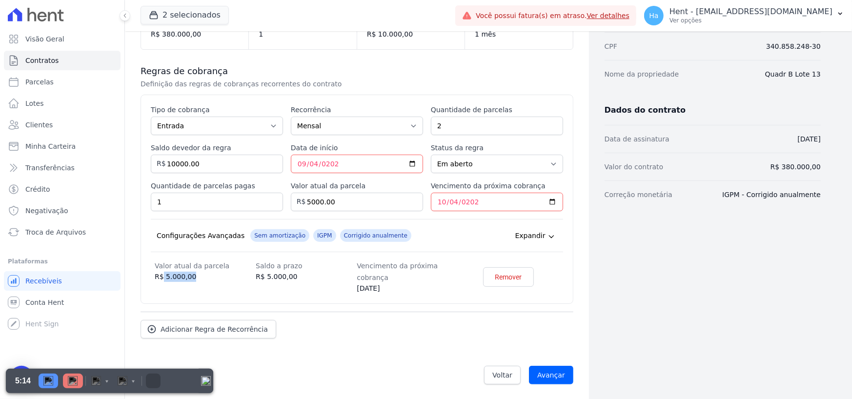
drag, startPoint x: 353, startPoint y: 291, endPoint x: 397, endPoint y: 296, distance: 43.7
click at [397, 296] on div "Esse tipo de parcela não entra no saldo devedor do contrato. Tipo de cobrança P…" at bounding box center [357, 199] width 433 height 209
click at [349, 348] on div "Regras de cobrança Definição das regras de cobranças recorrentes do contrato Es…" at bounding box center [357, 202] width 433 height 304
click at [240, 329] on span "Adicionar Regra de Recorrência" at bounding box center [214, 329] width 107 height 10
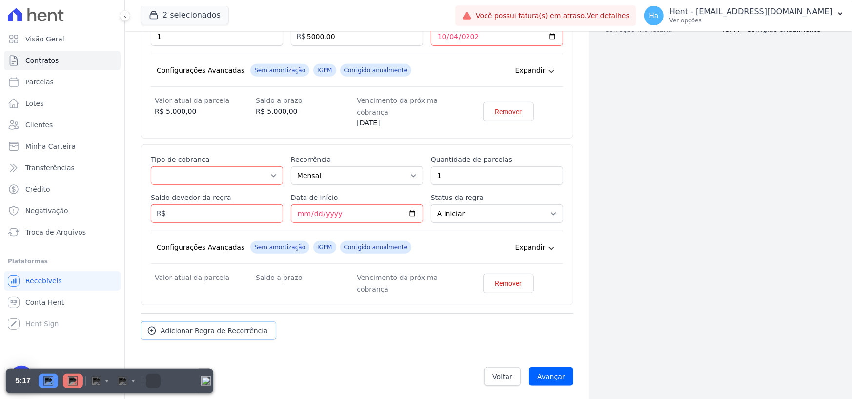
scroll to position [307, 0]
click at [262, 180] on select "Parcela Normal Entrada Sinal Intercalada Chaves Pré-chaves Pós-chaves Impostos …" at bounding box center [217, 174] width 132 height 19
select select "standard"
click at [151, 165] on select "Parcela Normal Entrada Sinal Intercalada Chaves Pré-chaves Pós-chaves Impostos …" at bounding box center [217, 174] width 132 height 19
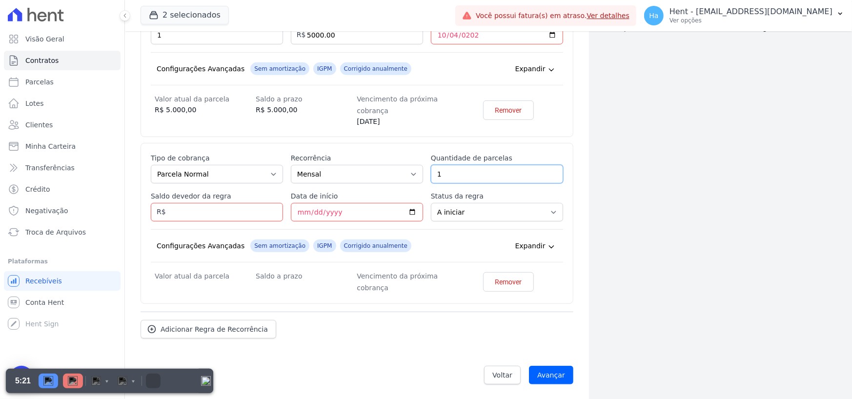
drag, startPoint x: 460, startPoint y: 176, endPoint x: 389, endPoint y: 157, distance: 72.8
click at [405, 164] on div "Esse tipo de parcela não entra no saldo devedor do contrato. Tipo de cobrança P…" at bounding box center [357, 223] width 412 height 141
type input "120"
click at [183, 209] on input "Saldo devedor da regra" at bounding box center [217, 212] width 132 height 19
type input "180000.00"
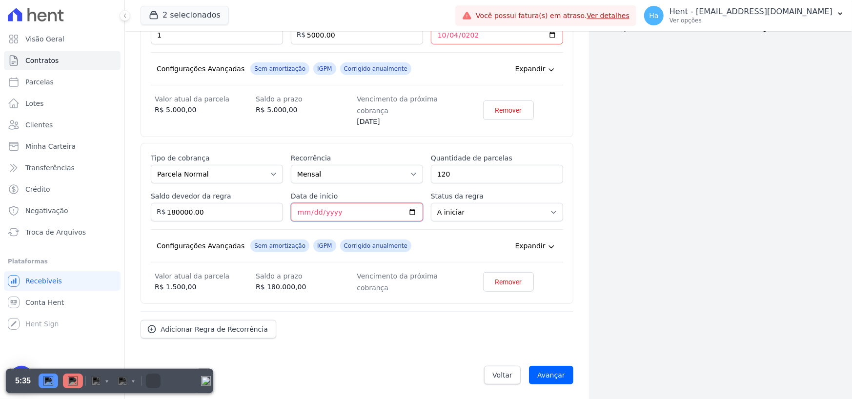
click at [302, 211] on input "Data de início" at bounding box center [357, 212] width 132 height 19
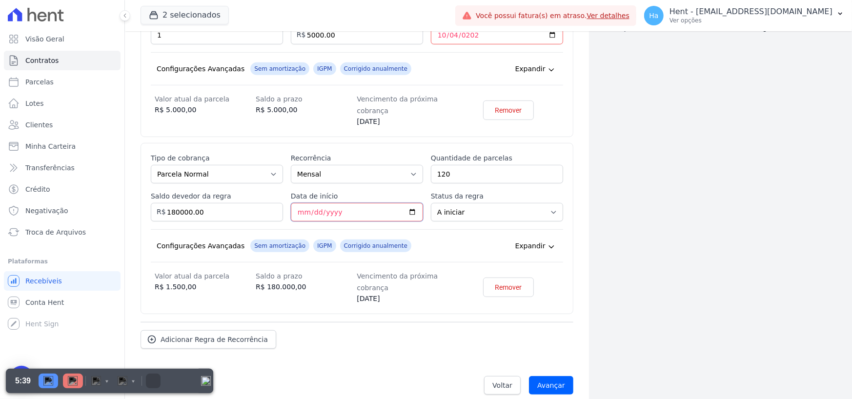
click at [308, 213] on input "2025-10-04" at bounding box center [357, 212] width 132 height 19
type input "2025-11-04"
click at [499, 237] on div "Configurações Avançadas Sem amortização IGPM Corrigido anualmente Expandir" at bounding box center [357, 245] width 412 height 33
click at [466, 229] on div "Configurações Avançadas Sem amortização IGPM Corrigido anualmente Expandir" at bounding box center [357, 245] width 412 height 33
click at [552, 384] on input "Avançar" at bounding box center [551, 385] width 44 height 19
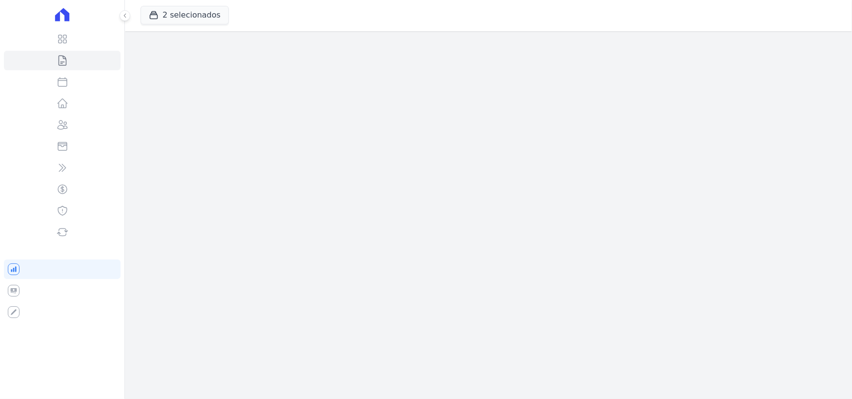
select select "default"
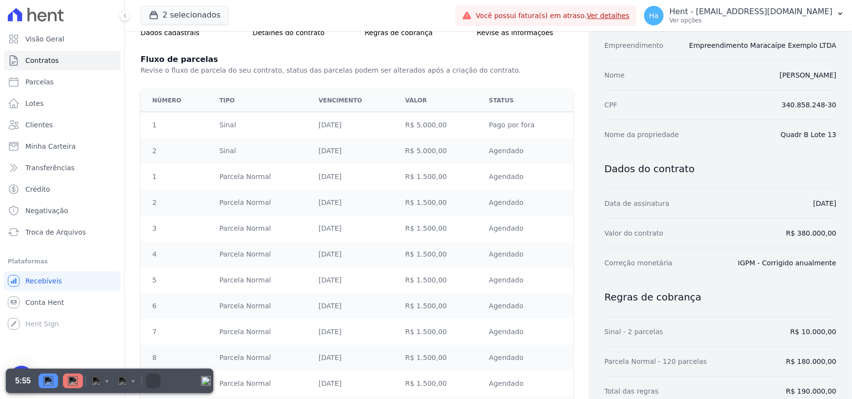
scroll to position [98, 0]
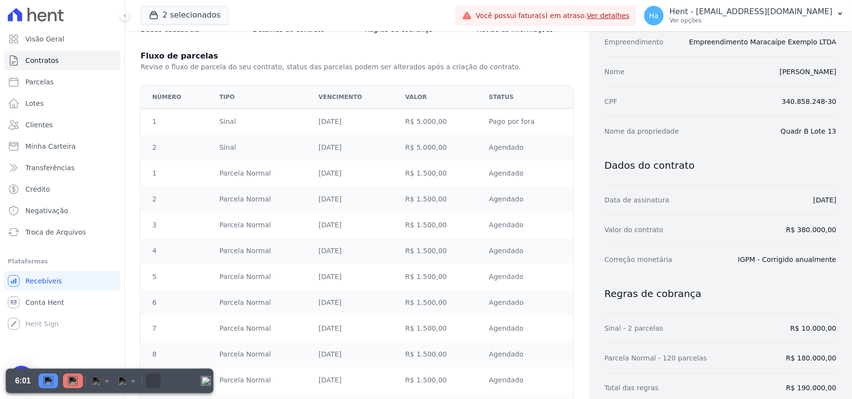
drag, startPoint x: 318, startPoint y: 120, endPoint x: 360, endPoint y: 126, distance: 42.4
click at [360, 126] on td "[DATE]" at bounding box center [356, 122] width 87 height 26
drag, startPoint x: 475, startPoint y: 121, endPoint x: 537, endPoint y: 126, distance: 62.2
click at [537, 126] on tr "1 Sinal 04/09/2025 R$ 5.000,00 Pago por fora" at bounding box center [357, 122] width 433 height 26
click at [537, 126] on td "Pago por fora" at bounding box center [528, 122] width 90 height 26
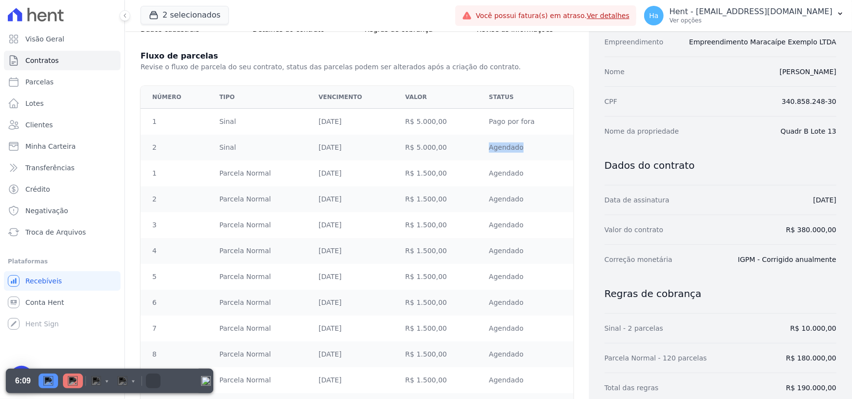
drag, startPoint x: 478, startPoint y: 151, endPoint x: 520, endPoint y: 158, distance: 42.9
click at [520, 158] on td "Agendado" at bounding box center [528, 148] width 90 height 26
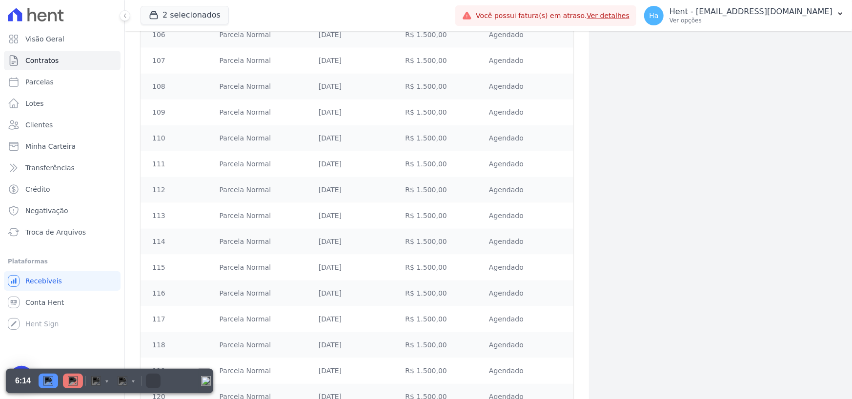
scroll to position [3028, 0]
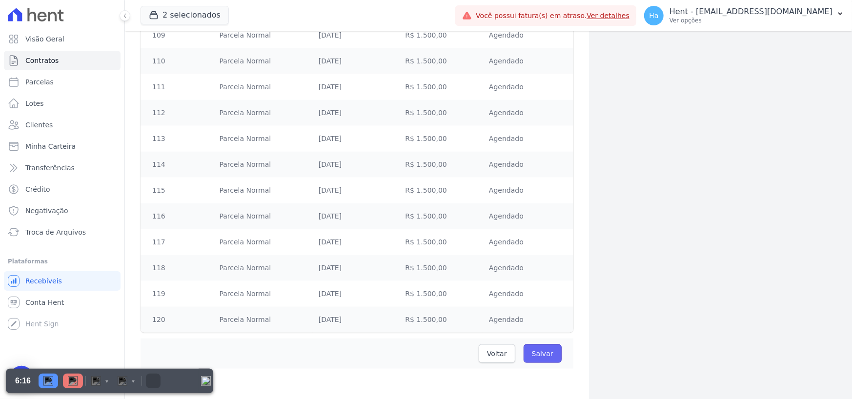
click at [544, 352] on input "Salvar" at bounding box center [542, 353] width 38 height 19
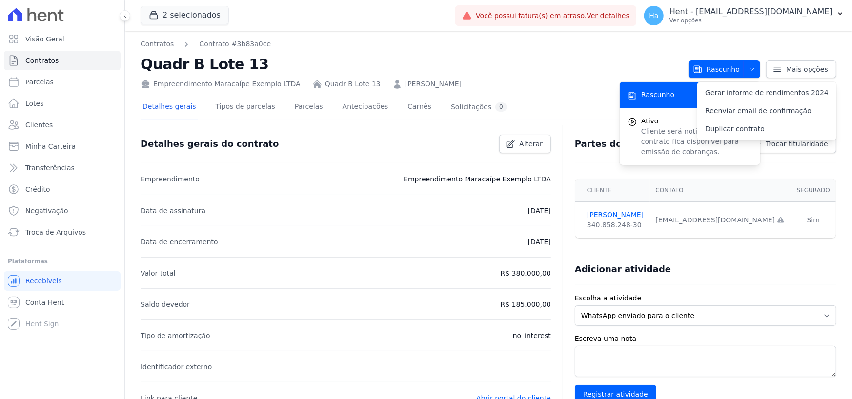
select select "default"
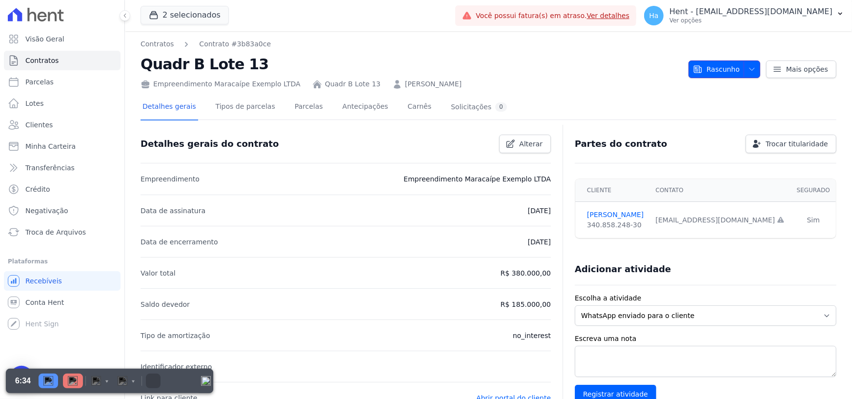
click at [751, 73] on span "button" at bounding box center [750, 69] width 12 height 16
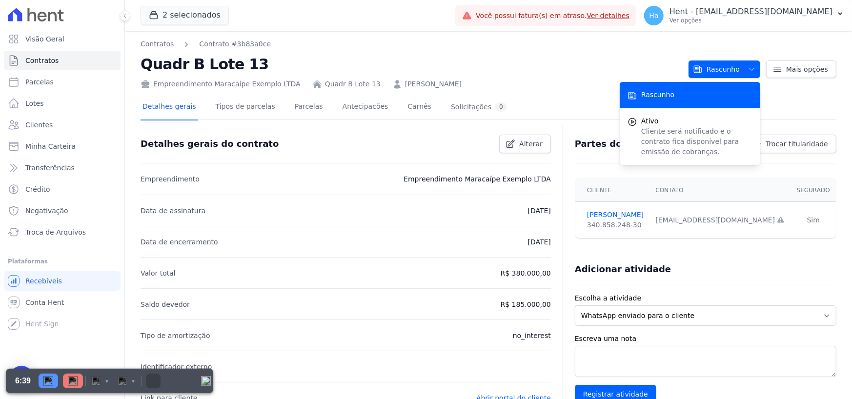
click at [515, 69] on h2 "Quadr B Lote 13" at bounding box center [411, 64] width 540 height 22
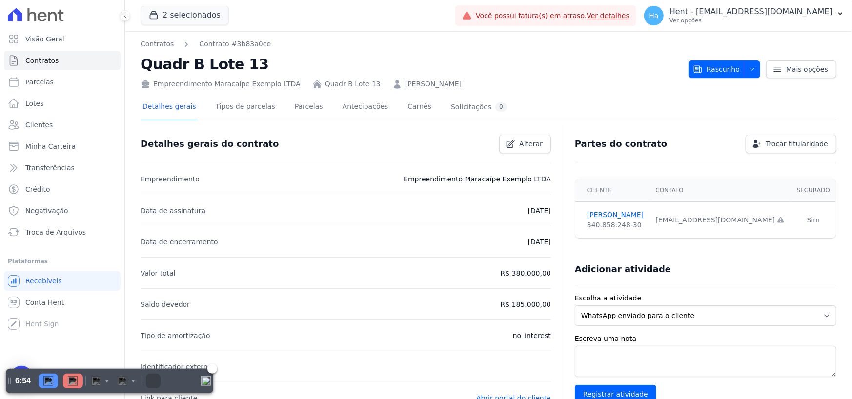
click at [74, 385] on img at bounding box center [73, 381] width 10 height 10
